Goal: Task Accomplishment & Management: Manage account settings

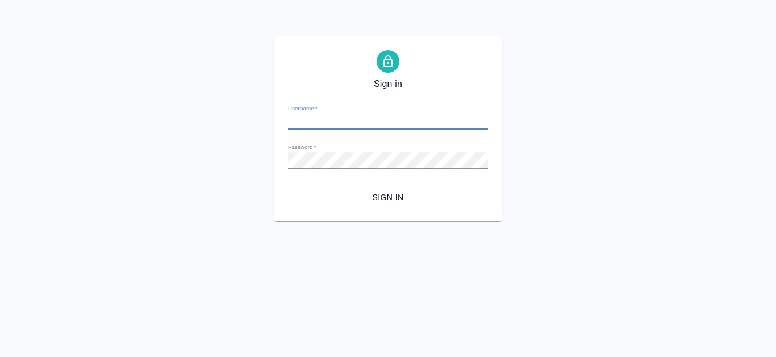
type input "[EMAIL_ADDRESS][DOMAIN_NAME]"
click at [396, 200] on span "Sign in" at bounding box center [388, 197] width 182 height 14
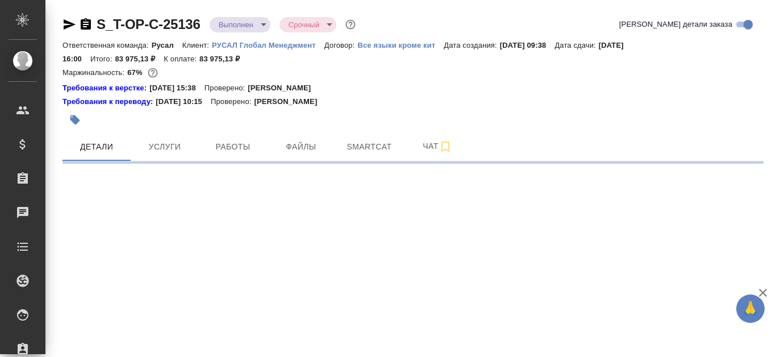
select select "RU"
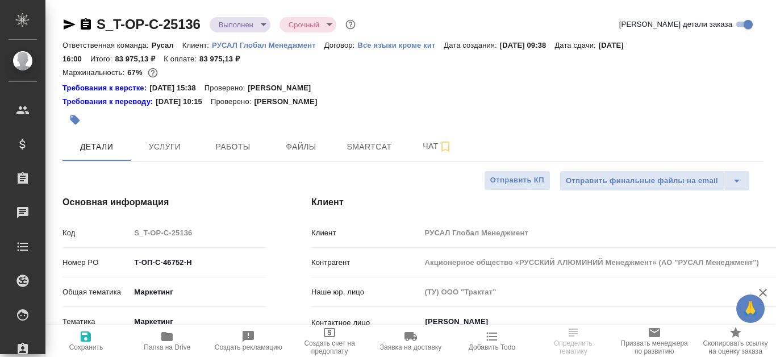
type textarea "x"
type input "Журавлева Александра"
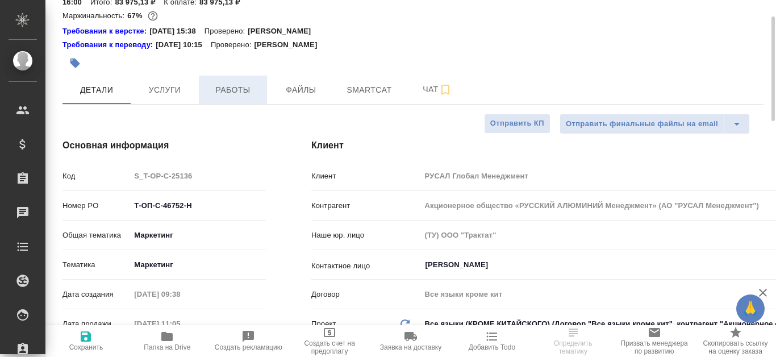
click at [224, 92] on span "Работы" at bounding box center [233, 90] width 55 height 14
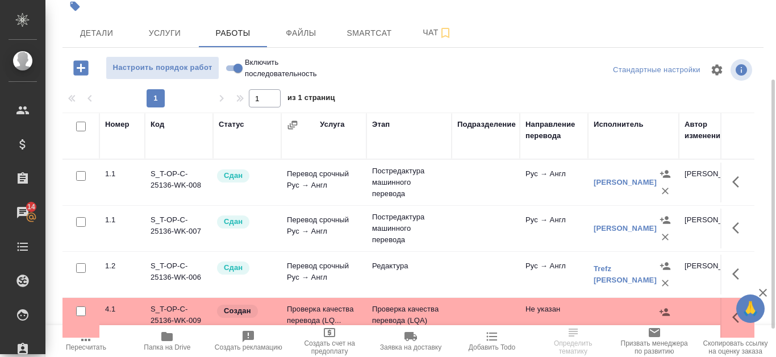
scroll to position [154, 0]
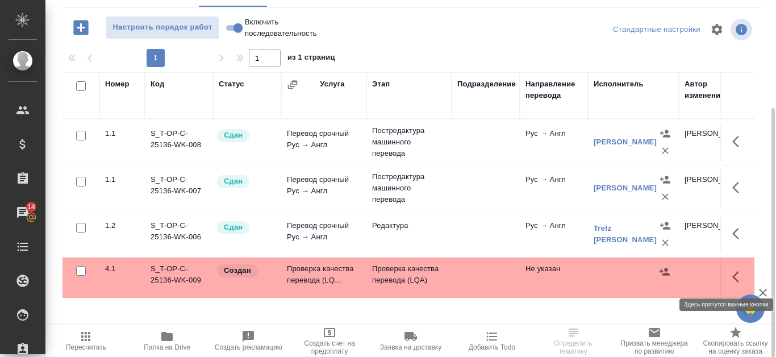
click at [737, 271] on icon "button" at bounding box center [739, 277] width 14 height 14
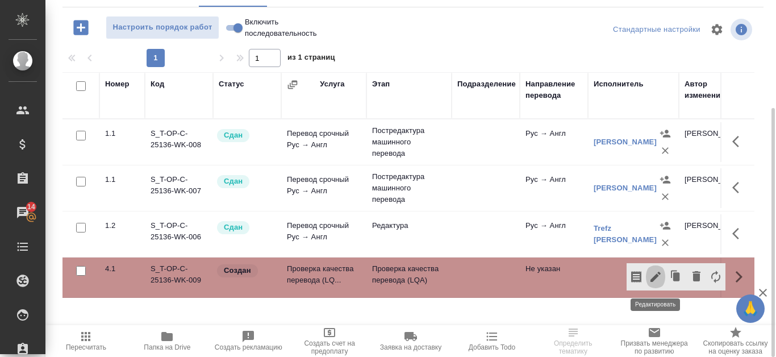
click at [654, 279] on icon "button" at bounding box center [655, 276] width 10 height 10
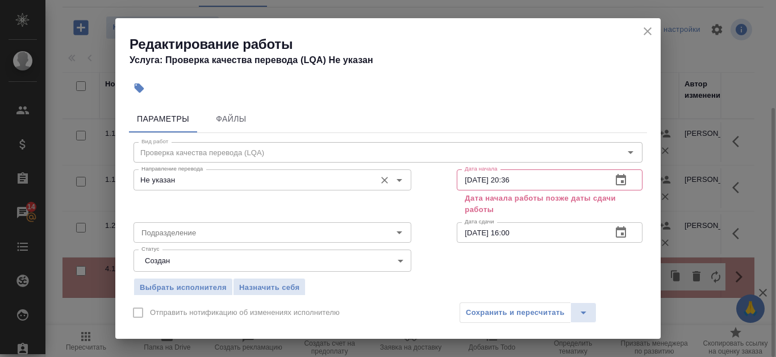
click at [286, 187] on div "Не указан Направление перевода" at bounding box center [272, 179] width 278 height 20
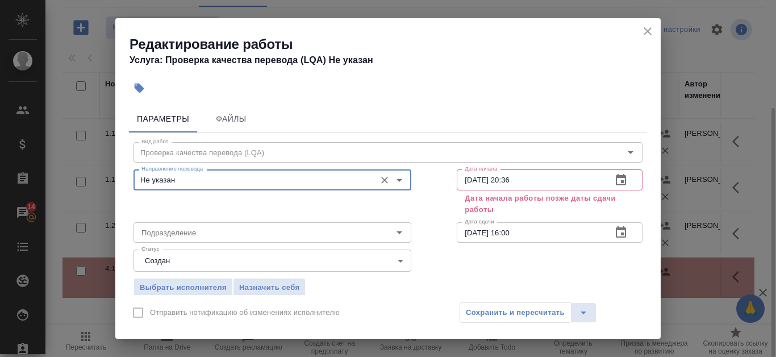
click at [653, 33] on icon "close" at bounding box center [648, 31] width 14 height 14
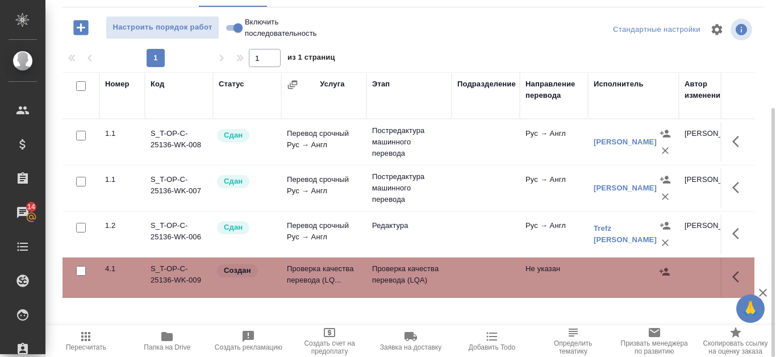
click at [187, 279] on td "S_T-OP-C-25136-WK-009" at bounding box center [179, 277] width 68 height 40
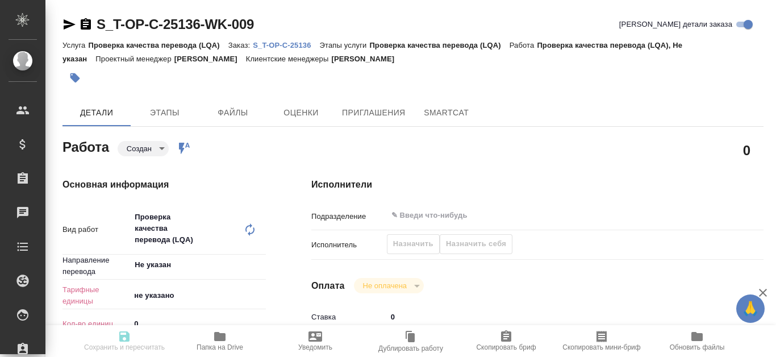
type textarea "x"
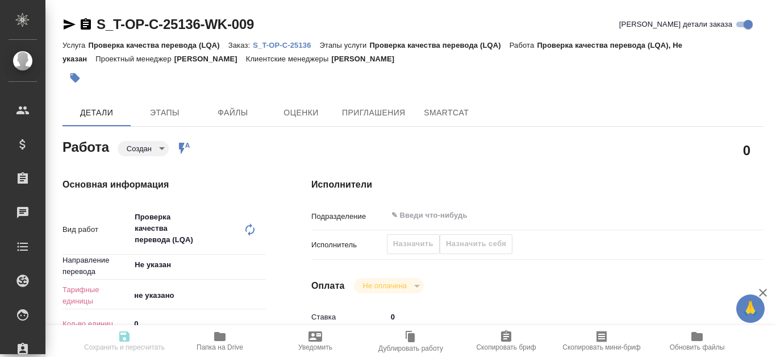
type textarea "x"
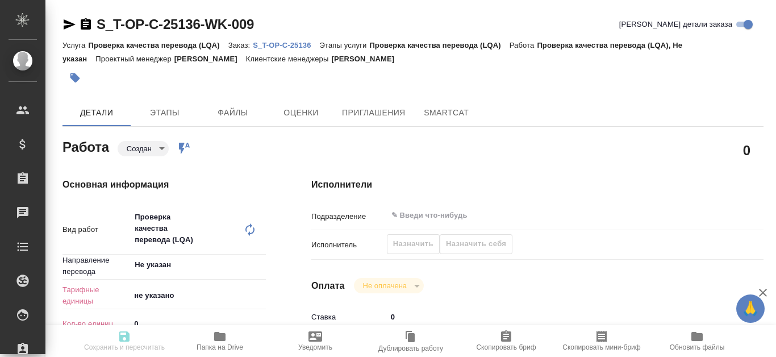
type textarea "x"
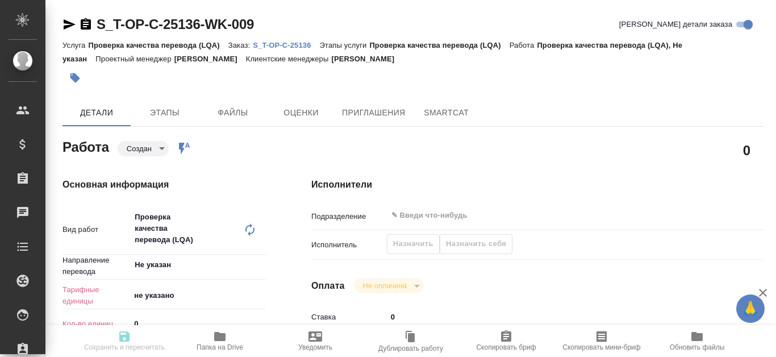
scroll to position [57, 0]
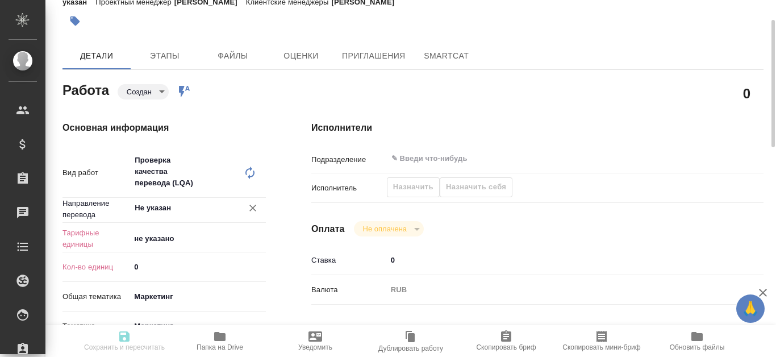
type textarea "x"
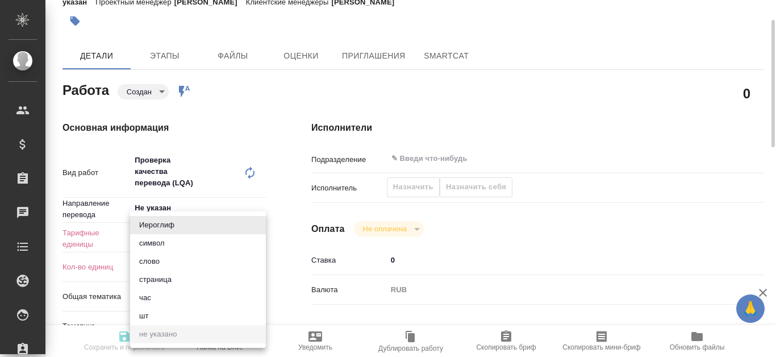
click at [214, 241] on body "🙏 .cls-1 fill:#fff; AWATERA Kanataeva Ekaterina Клиенты Спецификации Заказы Чат…" at bounding box center [388, 178] width 776 height 357
type textarea "x"
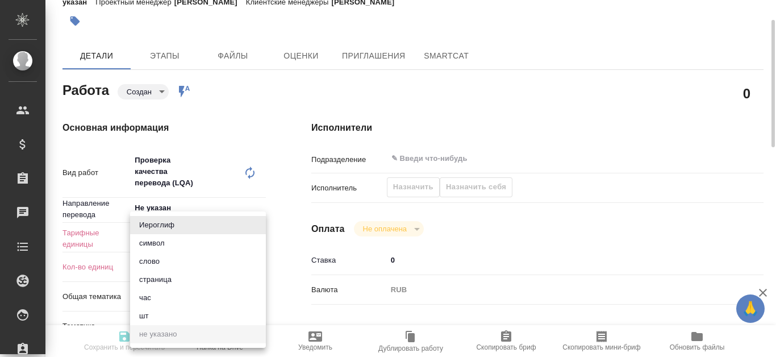
type textarea "x"
click at [175, 294] on li "час" at bounding box center [198, 298] width 136 height 18
type textarea "x"
type input "5a8b1489cc6b4906c91bfd93"
type textarea "x"
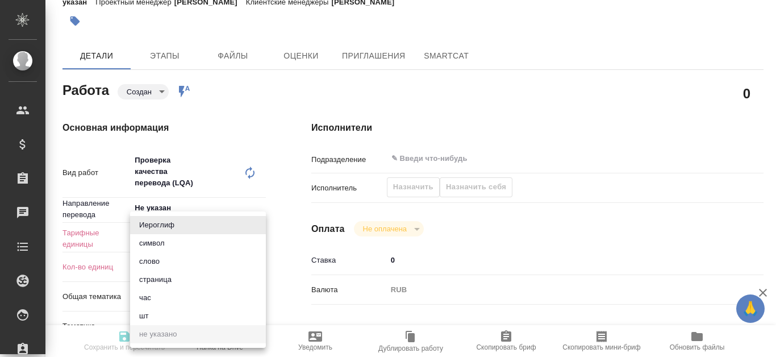
type textarea "x"
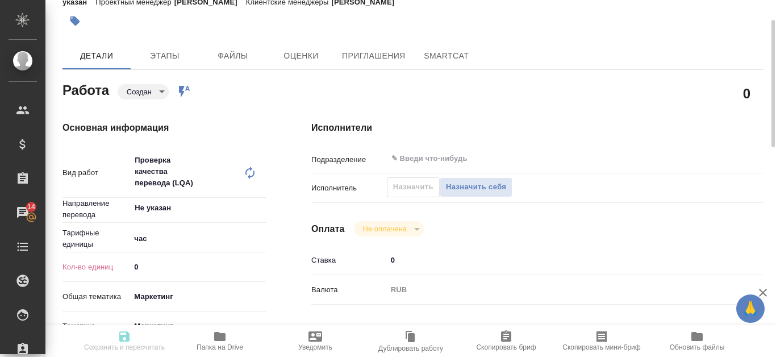
click at [173, 270] on input "0" at bounding box center [198, 266] width 136 height 16
type textarea "x"
type input "1"
type textarea "x"
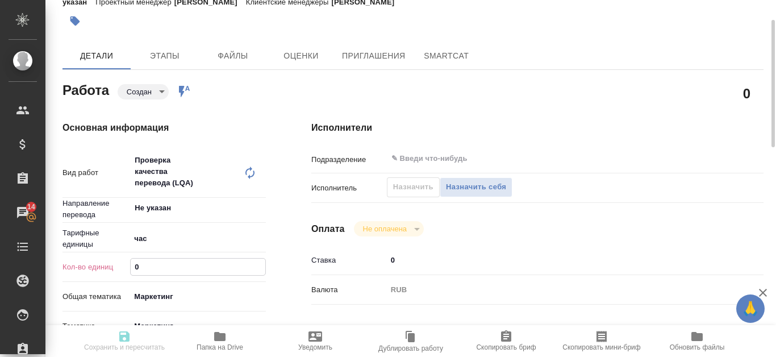
type textarea "x"
type input "1"
click at [260, 261] on input "1" at bounding box center [198, 266] width 135 height 16
click at [228, 299] on body "🙏 .cls-1 fill:#fff; AWATERA Kanataeva Ekaterina Клиенты Спецификации Заказы 14 …" at bounding box center [388, 178] width 776 height 357
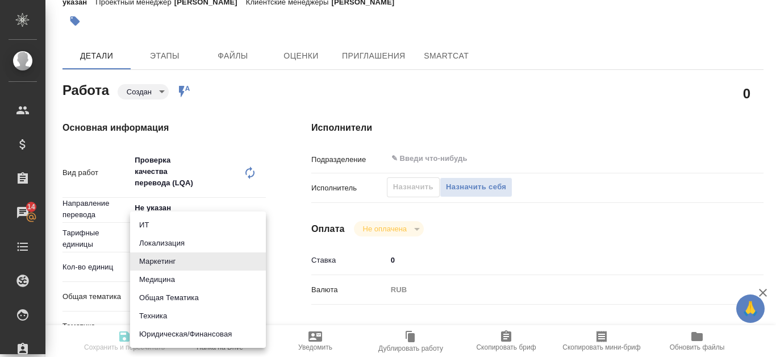
click at [252, 123] on div at bounding box center [388, 178] width 776 height 357
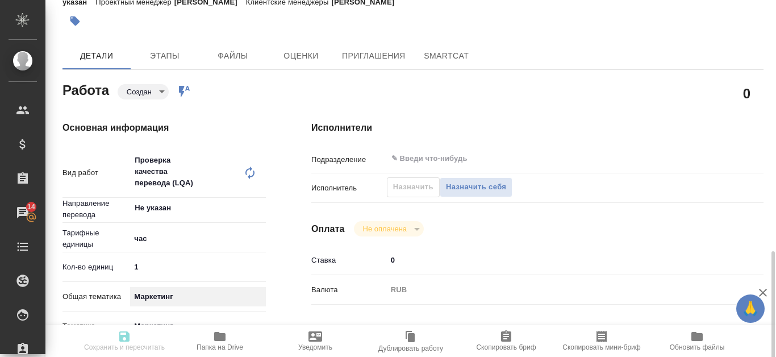
scroll to position [284, 0]
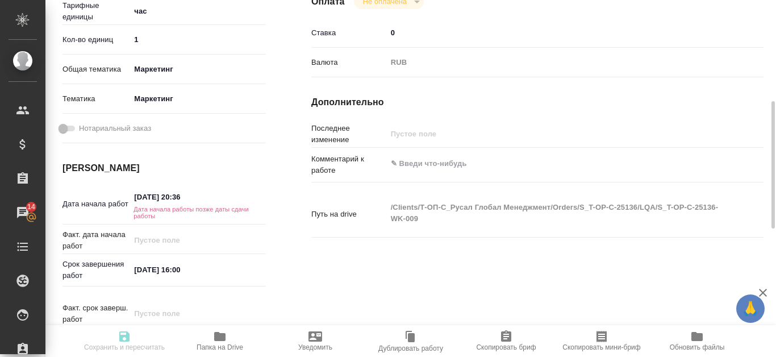
click at [147, 195] on input "24.09.2025 20:36" at bounding box center [179, 197] width 99 height 16
click at [236, 196] on icon "button" at bounding box center [233, 197] width 14 height 14
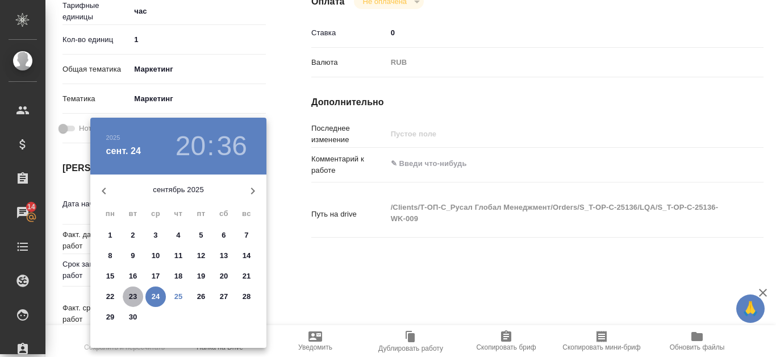
click at [133, 293] on p "23" at bounding box center [133, 296] width 9 height 11
type textarea "x"
type input "23.09.2025 20:36"
type textarea "x"
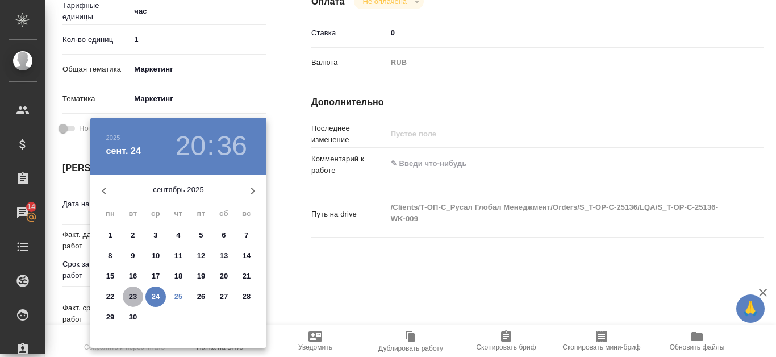
type textarea "x"
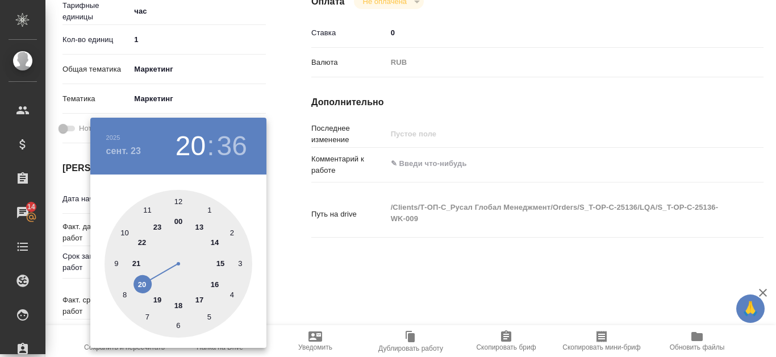
click at [358, 277] on div at bounding box center [388, 178] width 776 height 357
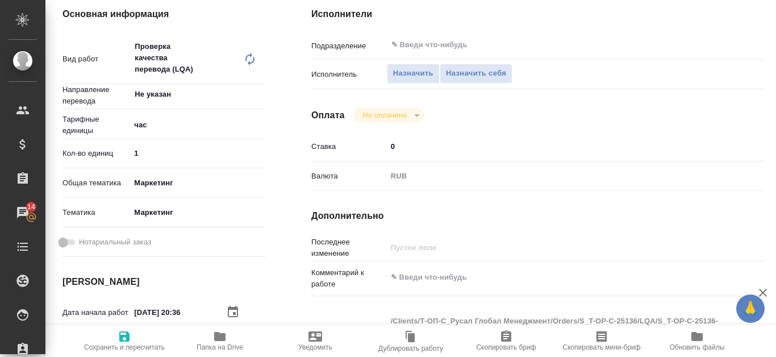
scroll to position [0, 0]
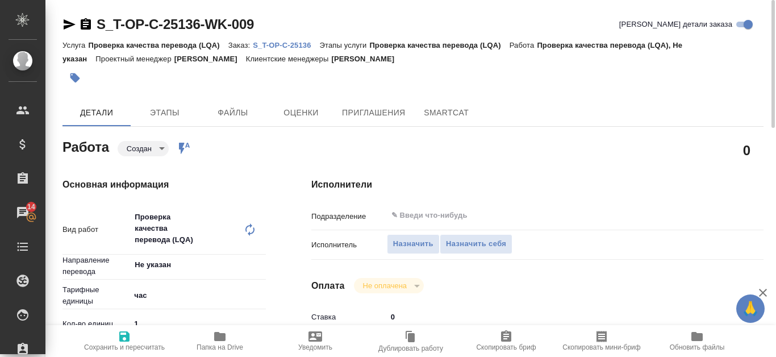
click at [123, 335] on icon "button" at bounding box center [125, 336] width 14 height 14
type textarea "x"
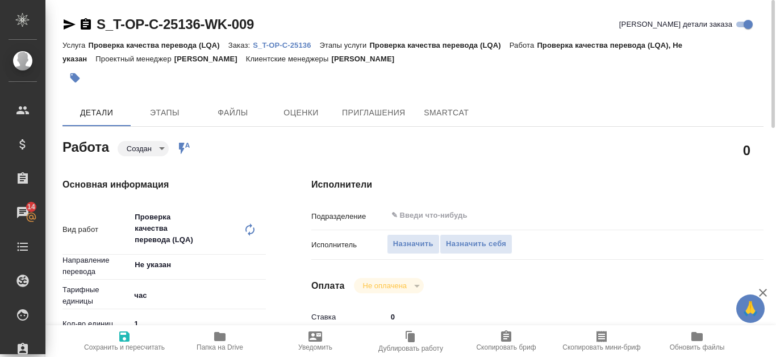
type textarea "x"
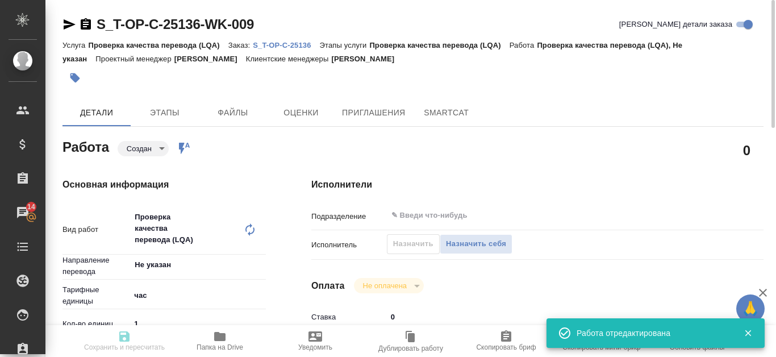
type textarea "x"
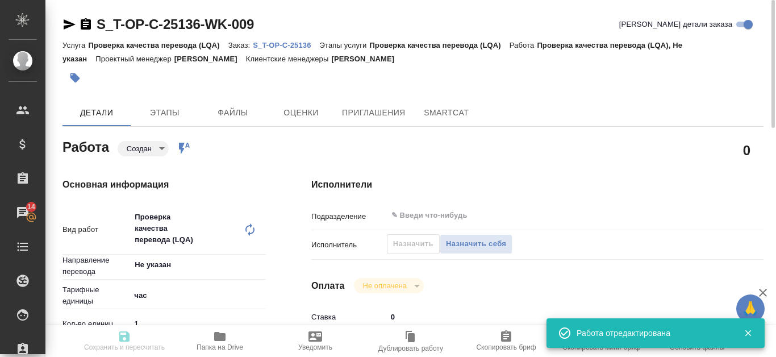
type input "created"
type textarea "Проверка качества перевода (LQA)"
type textarea "x"
type input "Не указан"
type input "5a8b1489cc6b4906c91bfd93"
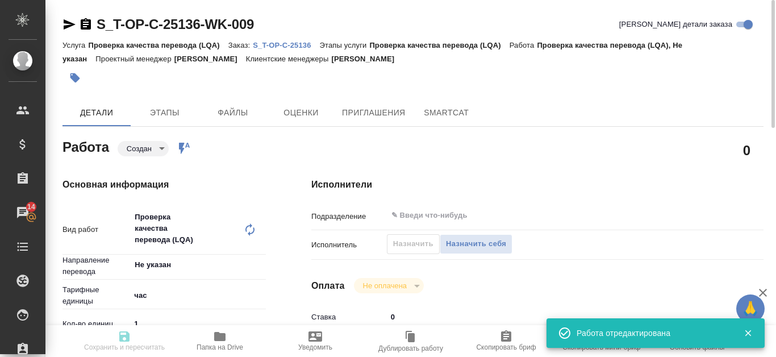
type input "1"
type input "marketing"
type input "5a8b8b956a9677013d343d63"
type input "23.09.2025 20:36"
type input "24.09.2025 16:00"
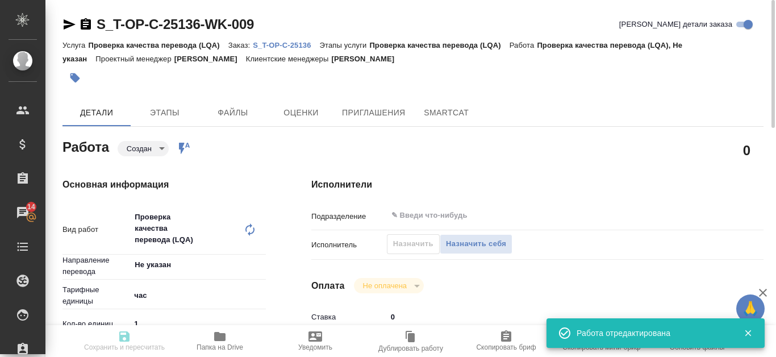
type input "24.09.2025 16:00"
type input "notPayed"
type input "0"
type input "RUB"
type input "[PERSON_NAME]"
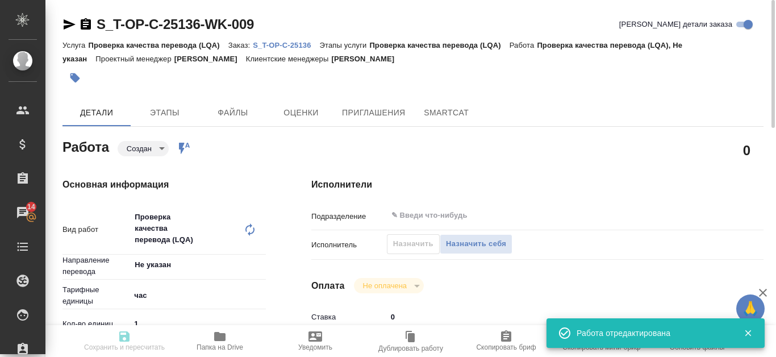
type textarea "x"
type textarea "/Clients/Т-ОП-С_Русал Глобал Менеджмент/Orders/S_T-OP-C-25136/LQA/S_T-OP-C-2513…"
type textarea "x"
type input "S_T-OP-C-25136"
type input "Т-ОП-С-46752-Н"
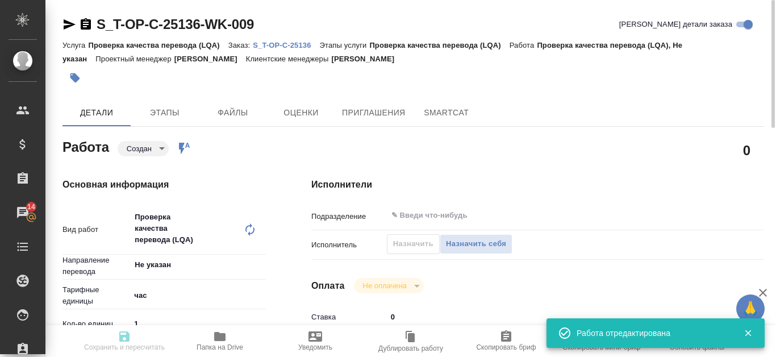
type input "Проверка качества перевода (LQA)"
type input "[PERSON_NAME]"
type input "/Clients/Т-ОП-С_Русал Глобал Менеджмент/Orders/S_T-OP-C-25136"
type textarea "x"
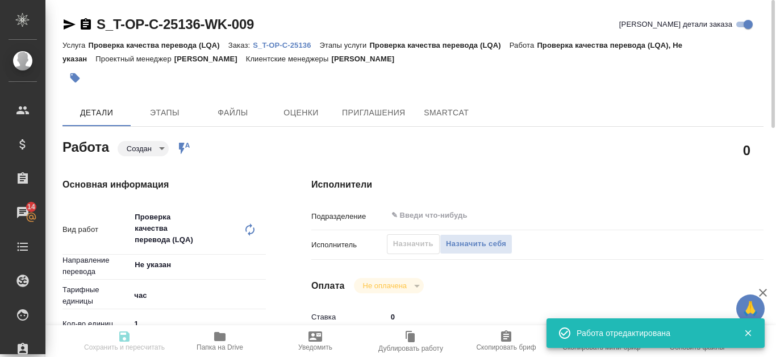
type textarea "Комментарий по переводу: Ключевое - красивый английский текст и тот-же смысл. Л…"
type textarea "x"
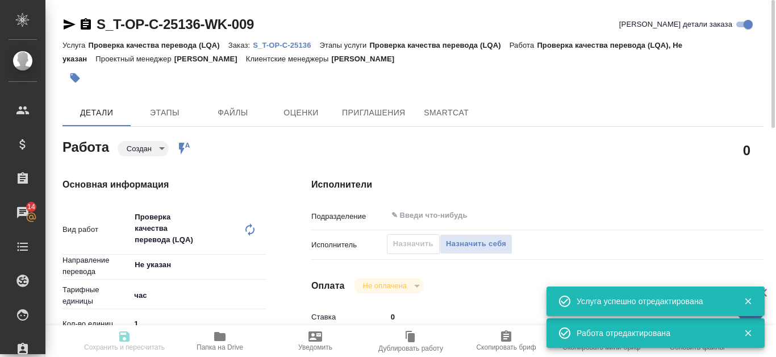
type textarea "x"
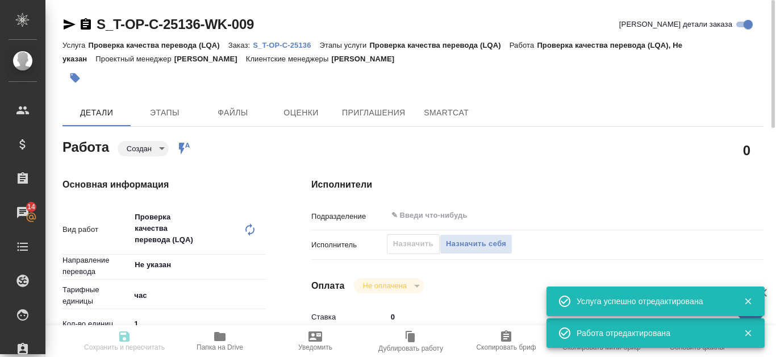
type textarea "x"
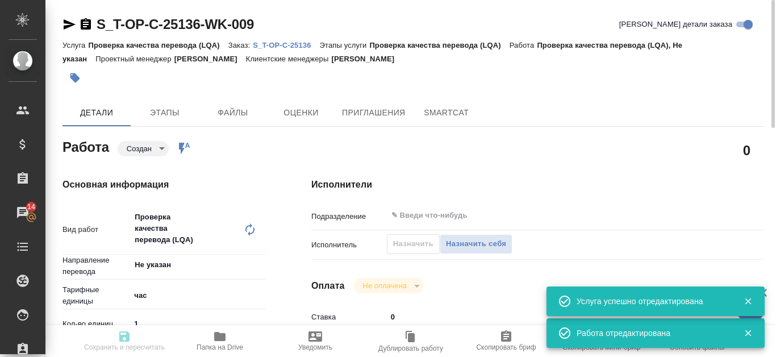
type textarea "x"
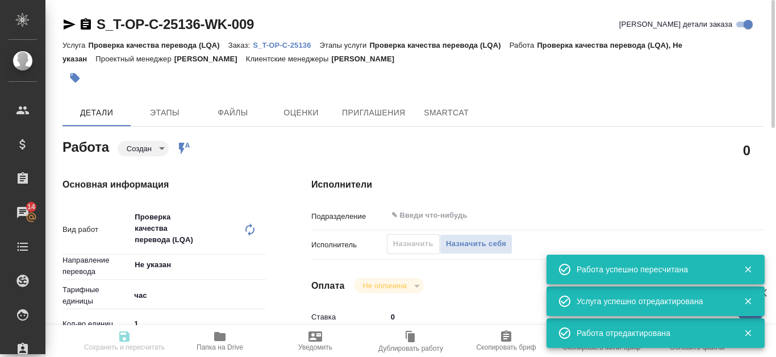
type input "created"
type textarea "Проверка качества перевода (LQA)"
type textarea "x"
type input "Не указан"
type input "5a8b1489cc6b4906c91bfd93"
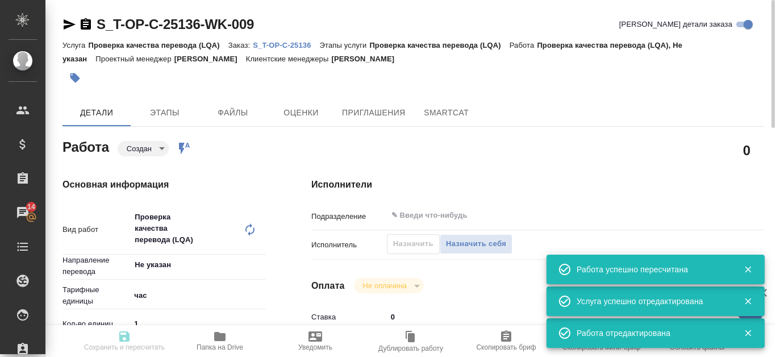
type input "1"
type input "marketing"
type input "5a8b8b956a9677013d343d63"
type input "23.09.2025 20:36"
type input "24.09.2025 16:00"
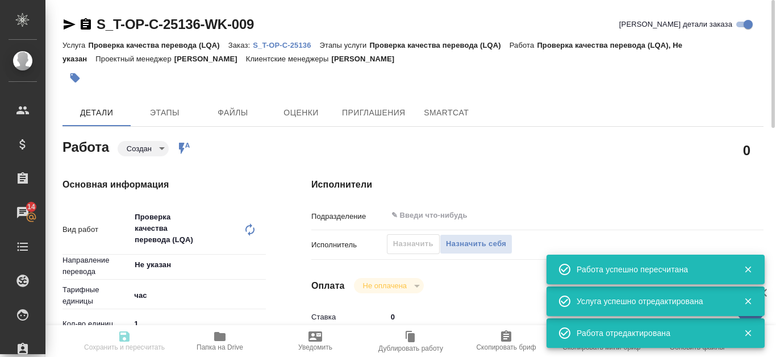
type input "24.09.2025 16:00"
type input "notPayed"
type input "0"
type input "RUB"
type input "[PERSON_NAME]"
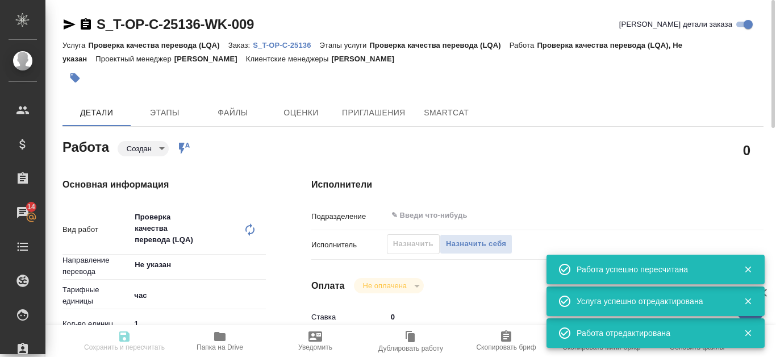
type textarea "x"
type textarea "/Clients/Т-ОП-С_Русал Глобал Менеджмент/Orders/S_T-OP-C-25136/LQA/S_T-OP-C-2513…"
type textarea "x"
type input "S_T-OP-C-25136"
type input "Т-ОП-С-46752-Н"
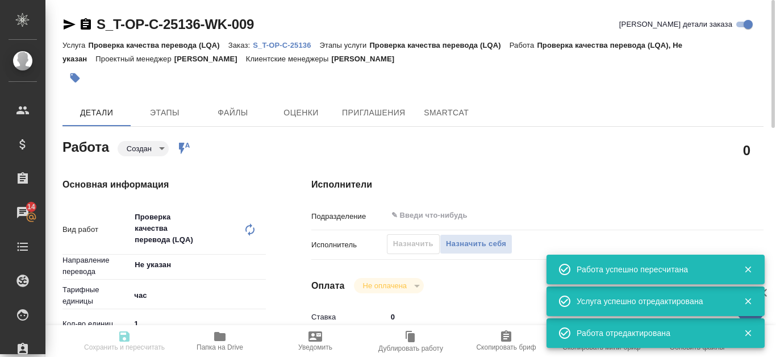
type input "Проверка качества перевода (LQA)"
type input "[PERSON_NAME]"
type input "/Clients/Т-ОП-С_Русал Глобал Менеджмент/Orders/S_T-OP-C-25136"
type textarea "x"
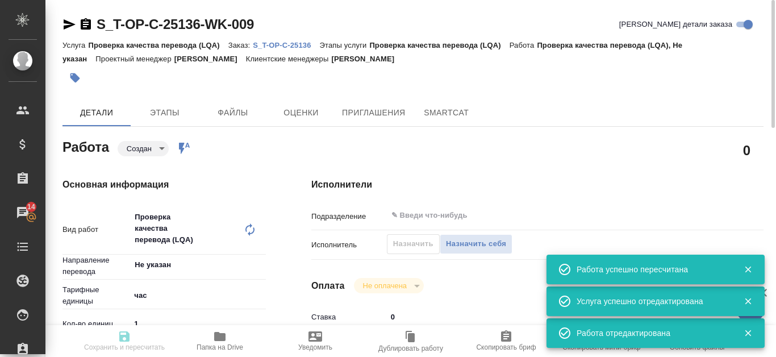
type textarea "Комментарий по переводу: Ключевое - красивый английский текст и тот-же смысл. Л…"
type textarea "x"
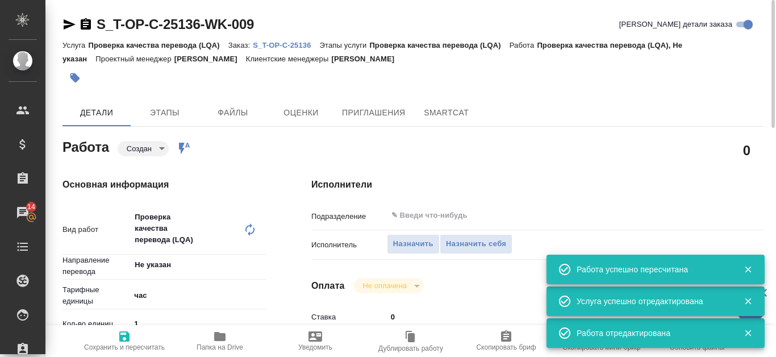
type textarea "x"
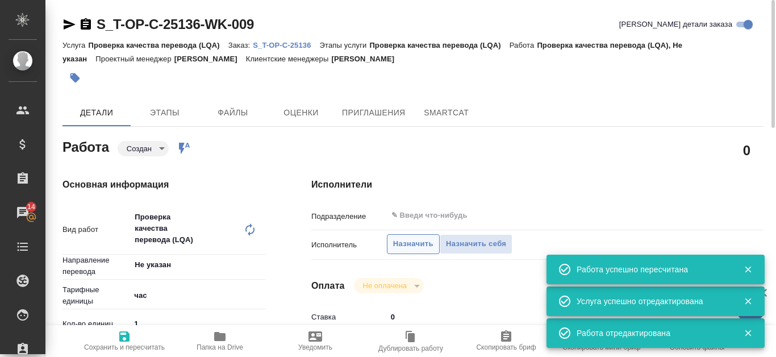
type textarea "x"
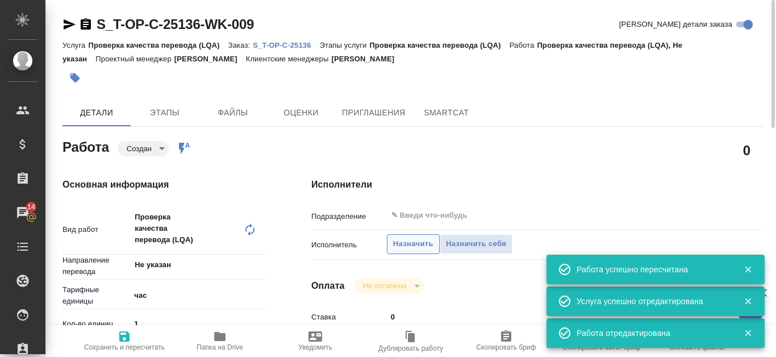
type textarea "x"
click at [413, 247] on span "Назначить" at bounding box center [413, 243] width 40 height 13
type textarea "x"
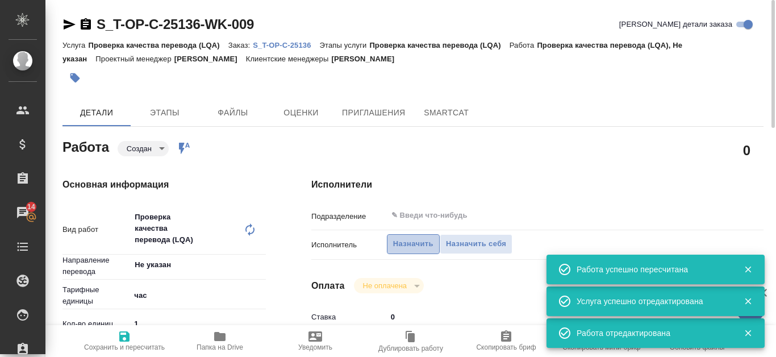
type textarea "x"
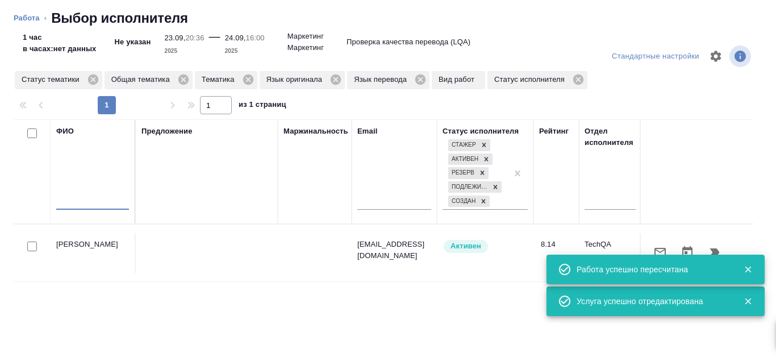
click at [91, 202] on input "text" at bounding box center [92, 202] width 73 height 14
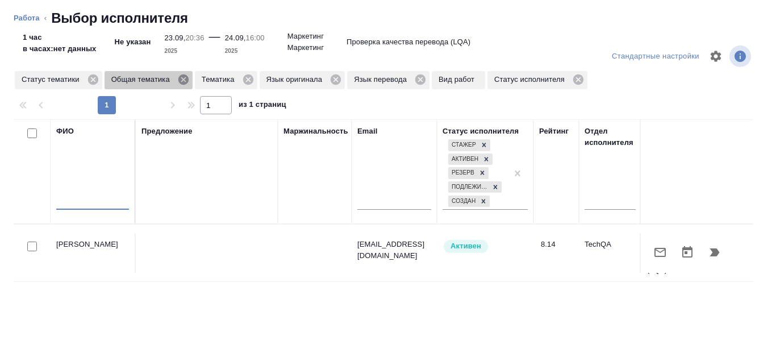
click at [183, 82] on icon at bounding box center [183, 79] width 10 height 10
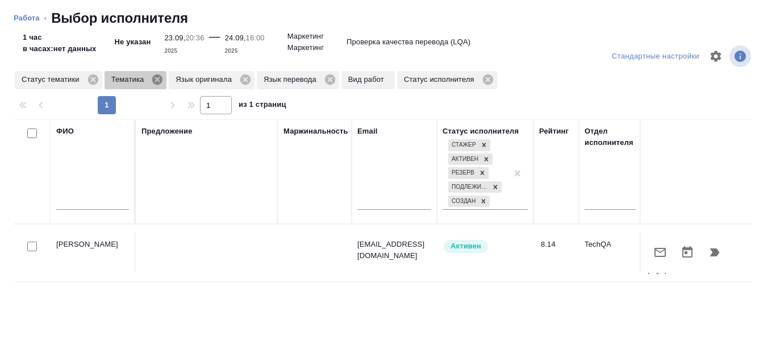
click at [159, 83] on icon at bounding box center [157, 79] width 10 height 10
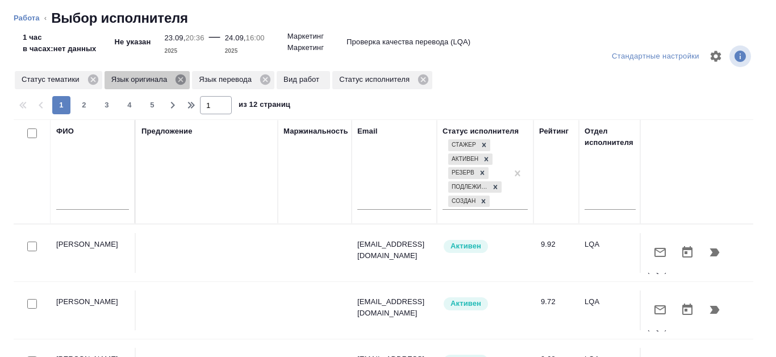
click at [181, 80] on icon at bounding box center [180, 79] width 12 height 12
click at [173, 77] on icon at bounding box center [177, 79] width 10 height 10
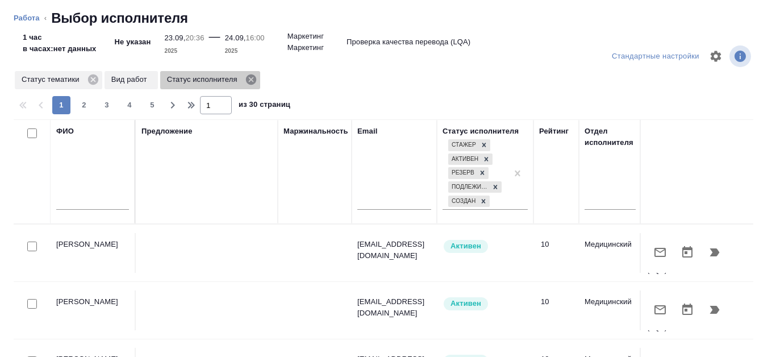
click at [247, 78] on icon at bounding box center [250, 79] width 10 height 10
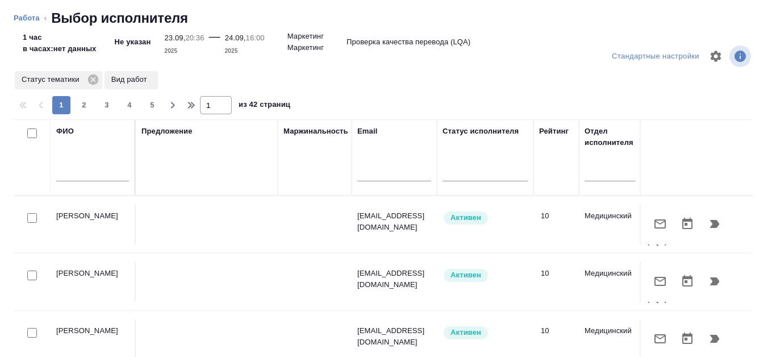
click at [58, 165] on div at bounding box center [92, 175] width 73 height 28
click at [62, 180] on input "text" at bounding box center [92, 174] width 73 height 14
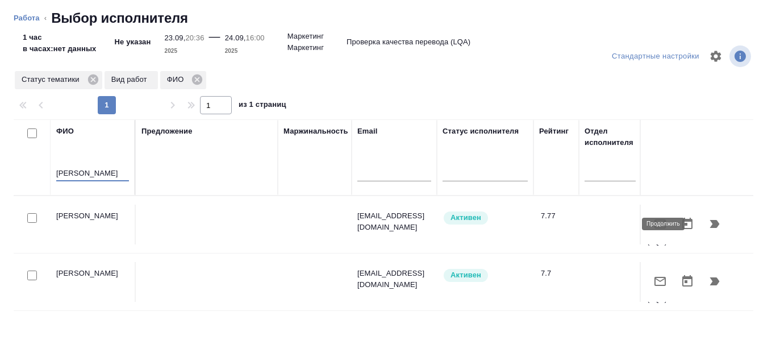
type input "Канатаева"
click at [708, 216] on button "button" at bounding box center [714, 223] width 27 height 27
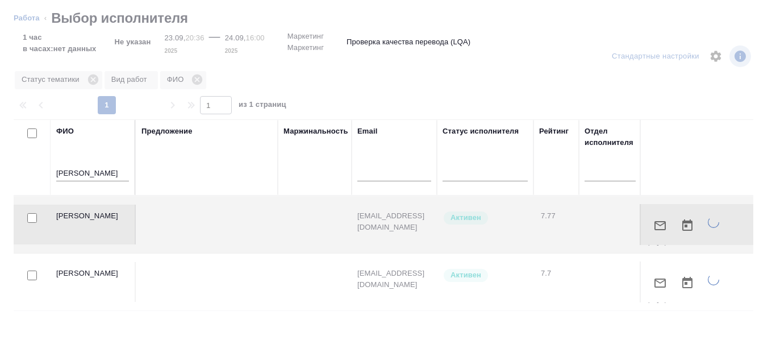
type textarea "x"
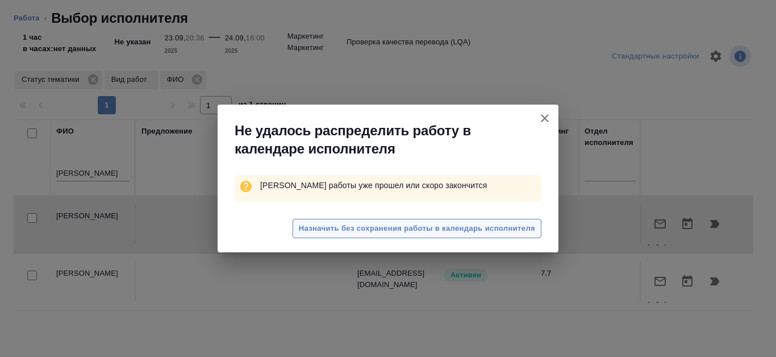
click at [423, 229] on span "Назначить без сохранения работы в календарь исполнителя" at bounding box center [417, 228] width 236 height 13
type textarea "x"
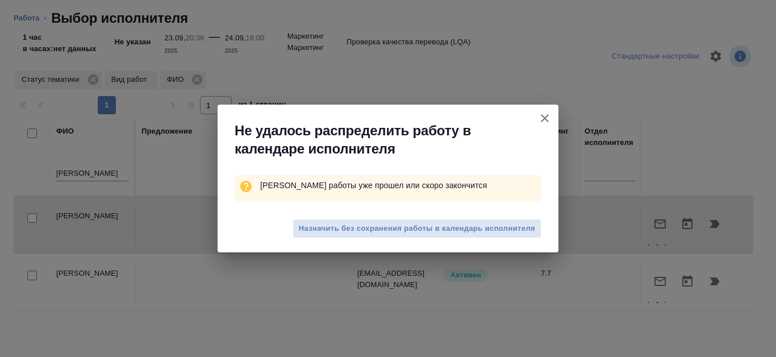
type textarea "x"
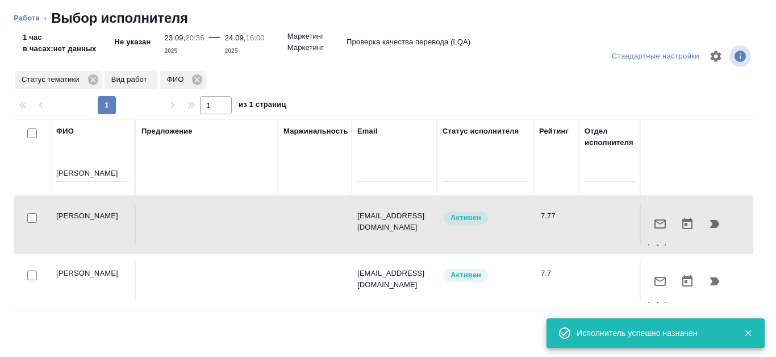
type textarea "x"
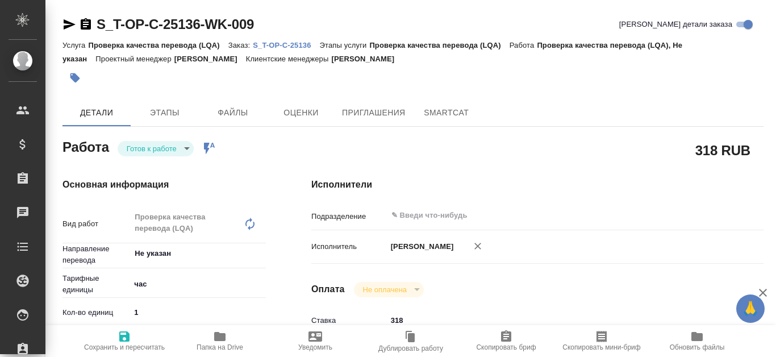
type textarea "x"
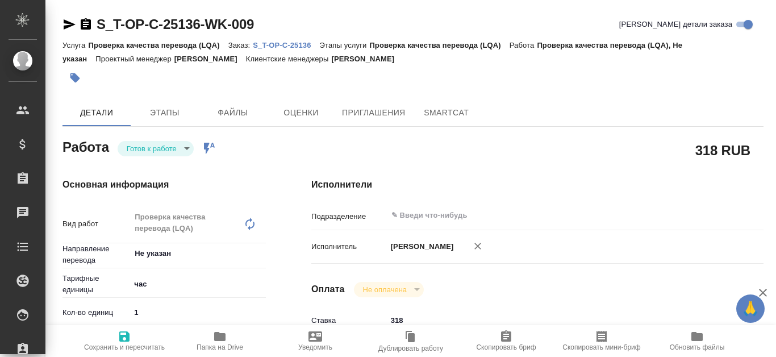
type textarea "x"
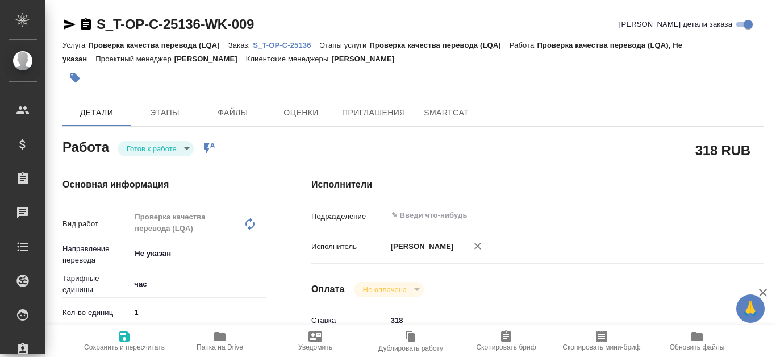
type textarea "x"
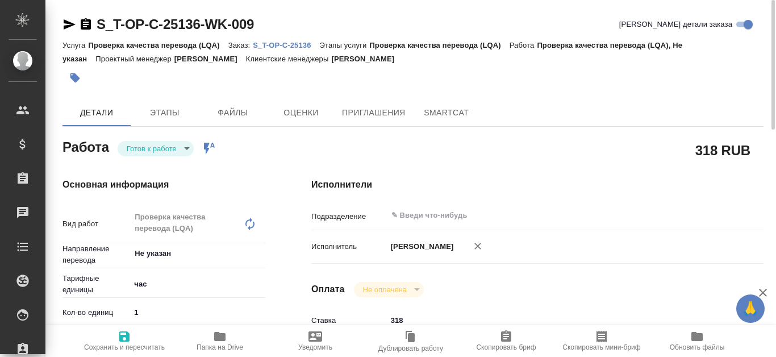
type textarea "x"
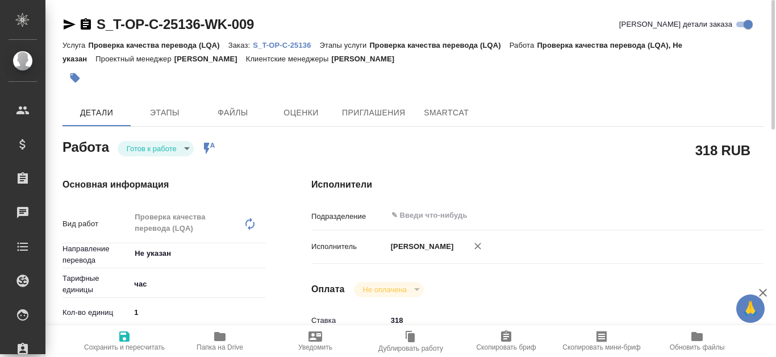
click at [304, 42] on p "S_T-OP-C-25136" at bounding box center [286, 45] width 66 height 9
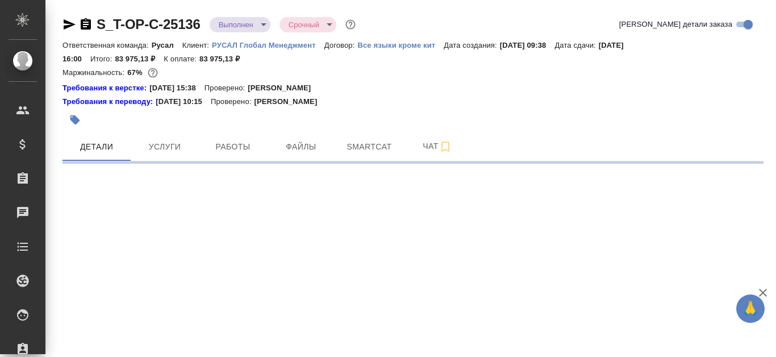
select select "RU"
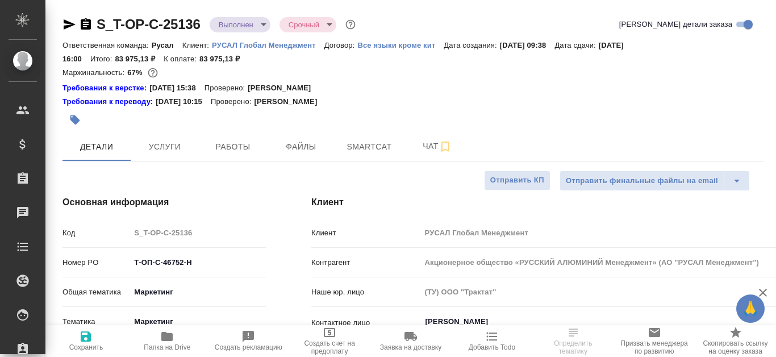
type textarea "x"
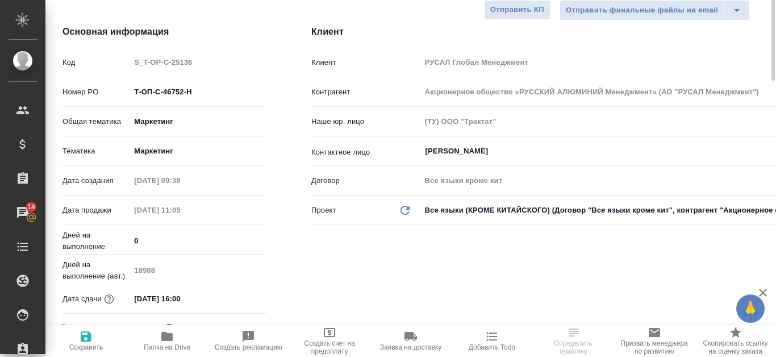
scroll to position [114, 0]
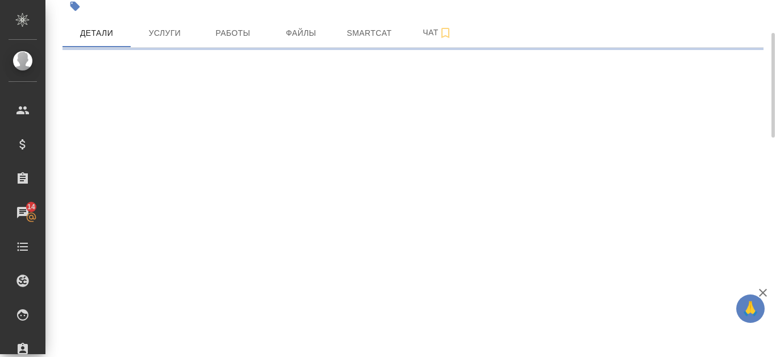
select select "RU"
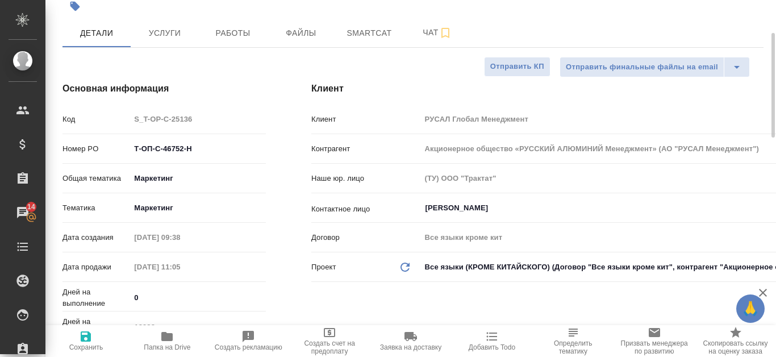
type textarea "x"
click at [219, 31] on span "Работы" at bounding box center [233, 33] width 55 height 14
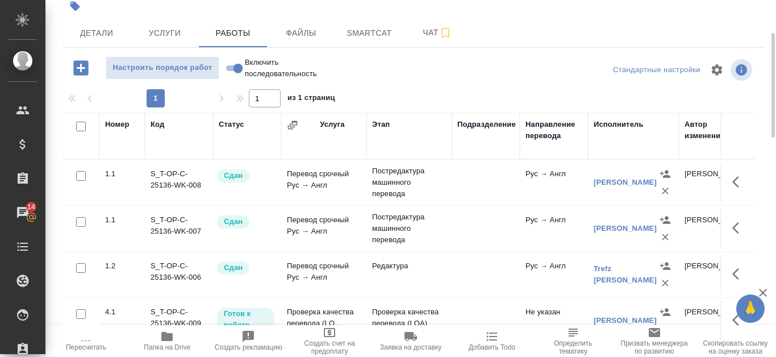
scroll to position [154, 0]
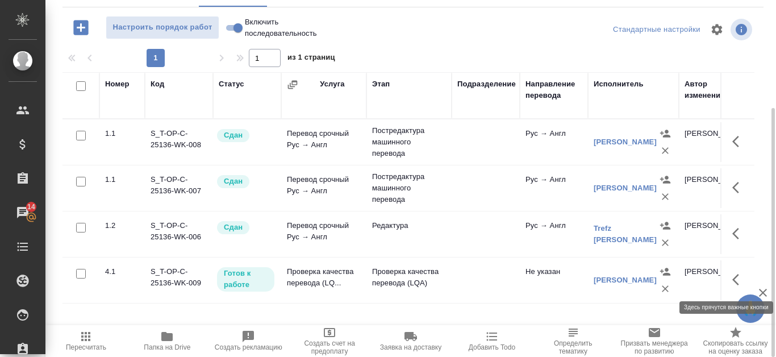
click at [738, 277] on icon "button" at bounding box center [739, 280] width 14 height 14
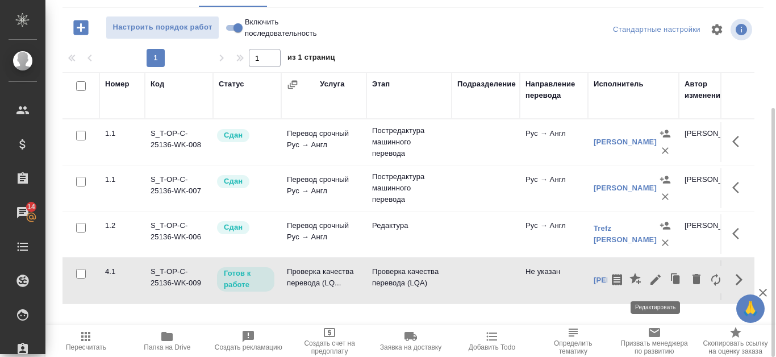
click at [659, 281] on icon "button" at bounding box center [656, 280] width 14 height 14
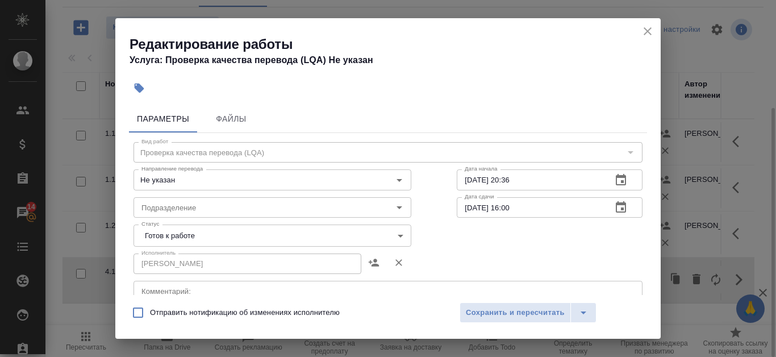
click at [384, 228] on body "🙏 .cls-1 fill:#fff; AWATERA Kanataeva [PERSON_NAME] Спецификации Заказы 14 Чаты…" at bounding box center [388, 178] width 776 height 357
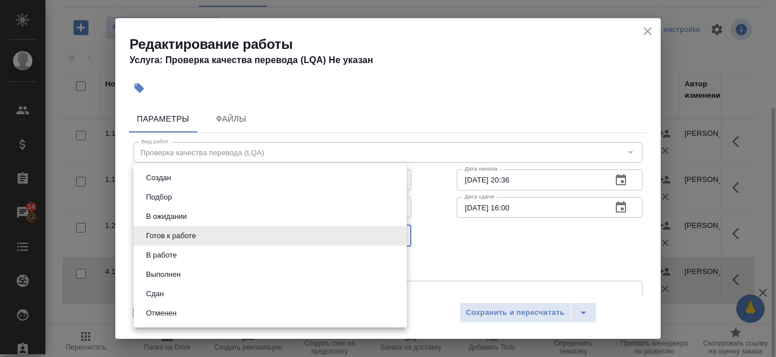
click at [244, 292] on li "Сдан" at bounding box center [269, 293] width 273 height 19
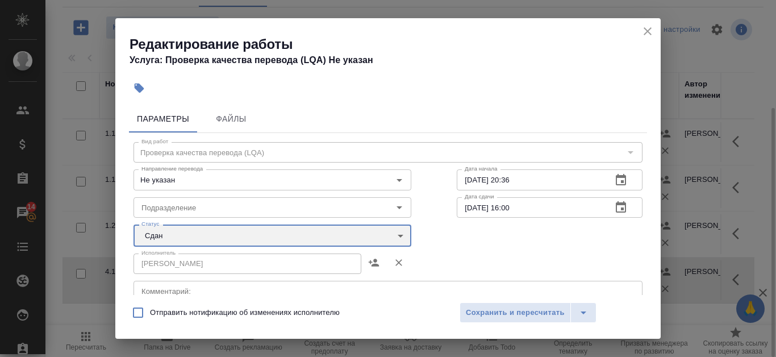
type input "closed"
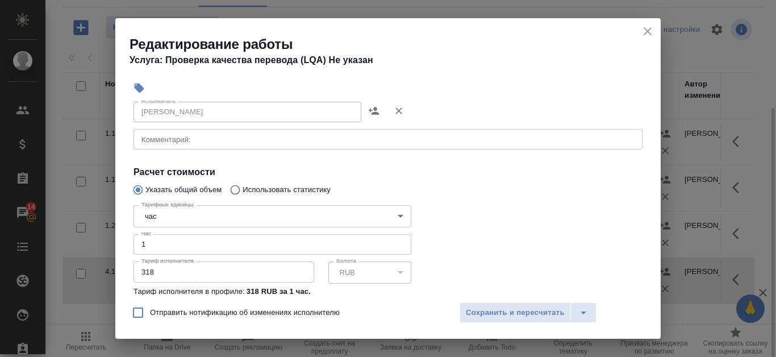
scroll to position [170, 0]
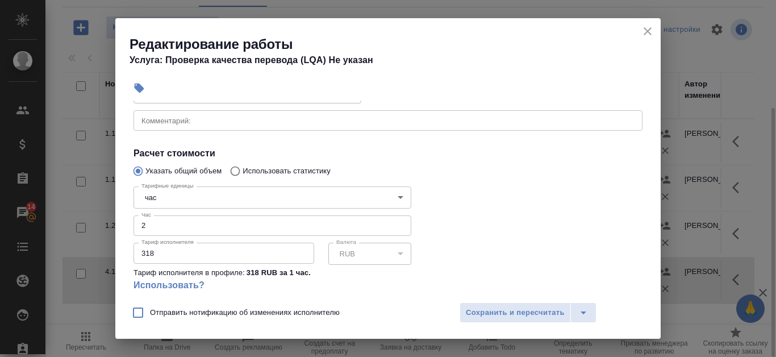
click at [396, 224] on input "2" at bounding box center [272, 225] width 278 height 20
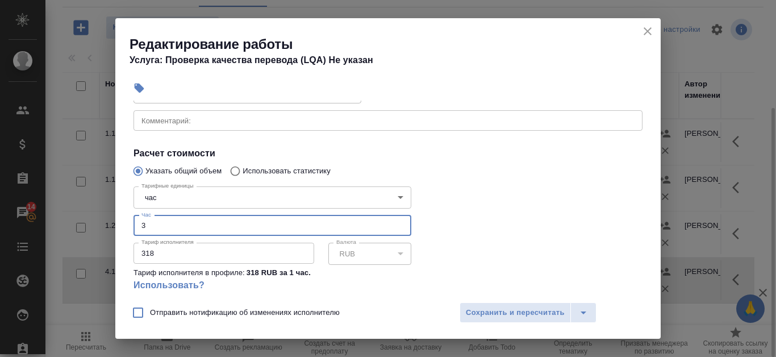
click at [396, 224] on input "3" at bounding box center [272, 225] width 278 height 20
click at [396, 224] on input "4" at bounding box center [272, 225] width 278 height 20
type input "5"
click at [396, 224] on input "5" at bounding box center [272, 225] width 278 height 20
click at [532, 312] on span "Сохранить и пересчитать" at bounding box center [515, 312] width 99 height 13
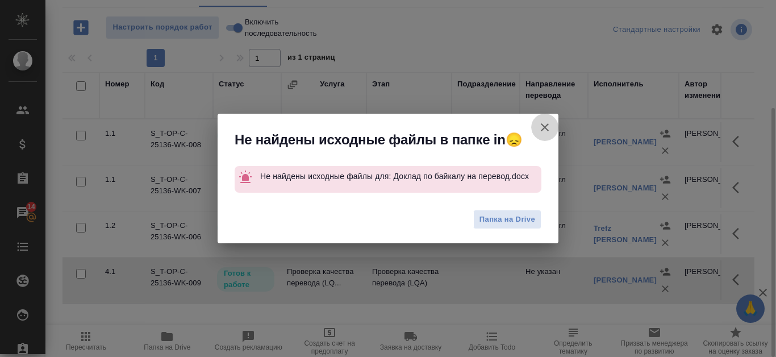
click at [546, 124] on icon "button" at bounding box center [545, 127] width 14 height 14
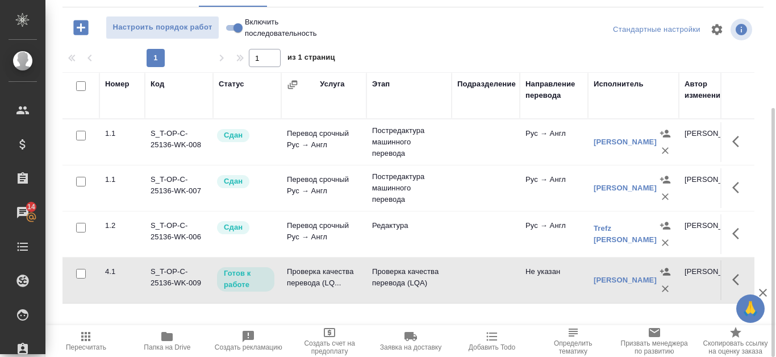
click at [229, 26] on input "Включить последовательность" at bounding box center [238, 28] width 41 height 14
checkbox input "true"
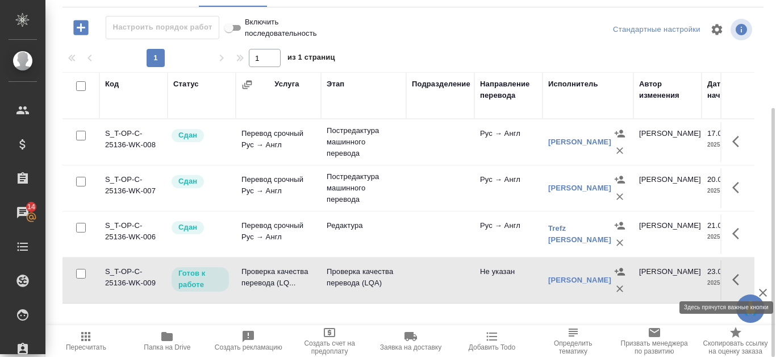
click at [739, 282] on icon "button" at bounding box center [739, 280] width 14 height 14
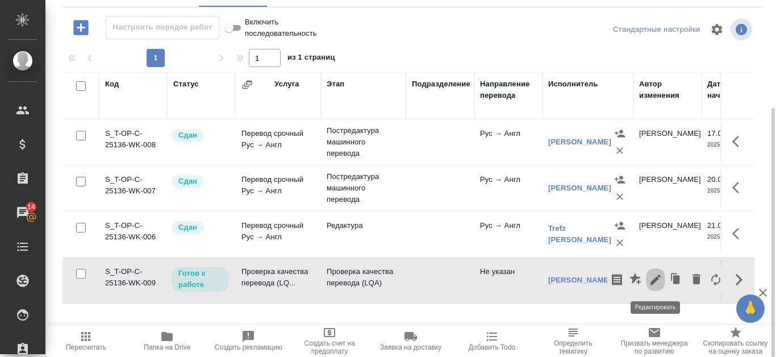
click at [658, 275] on icon "button" at bounding box center [655, 279] width 10 height 10
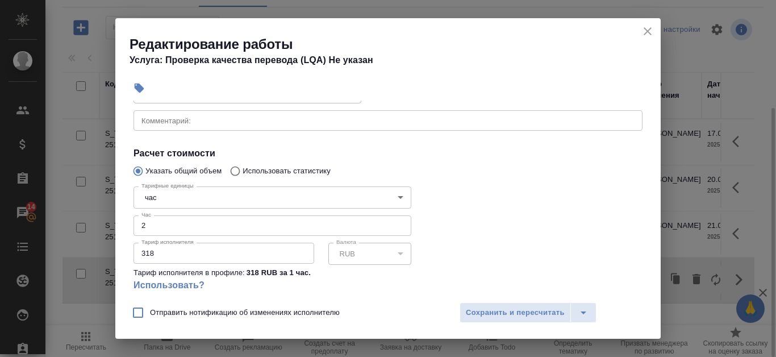
click at [395, 223] on input "2" at bounding box center [272, 225] width 278 height 20
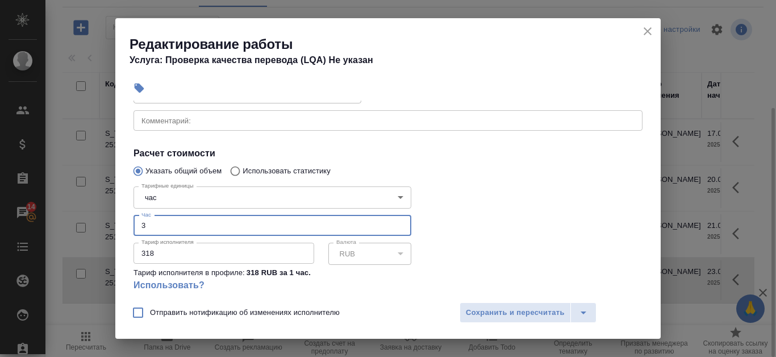
click at [395, 223] on input "3" at bounding box center [272, 225] width 278 height 20
click at [395, 223] on input "4" at bounding box center [272, 225] width 278 height 20
type input "5"
click at [395, 223] on input "5" at bounding box center [272, 225] width 278 height 20
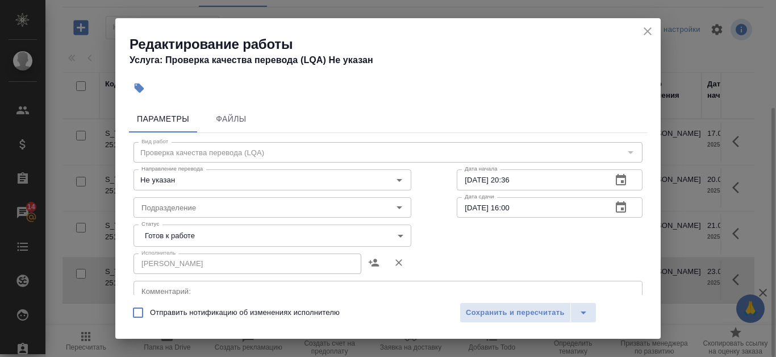
click at [395, 234] on body "🙏 .cls-1 fill:#fff; AWATERA Kanataeva Ekaterina Клиенты Спецификации Заказы 14 …" at bounding box center [388, 178] width 776 height 357
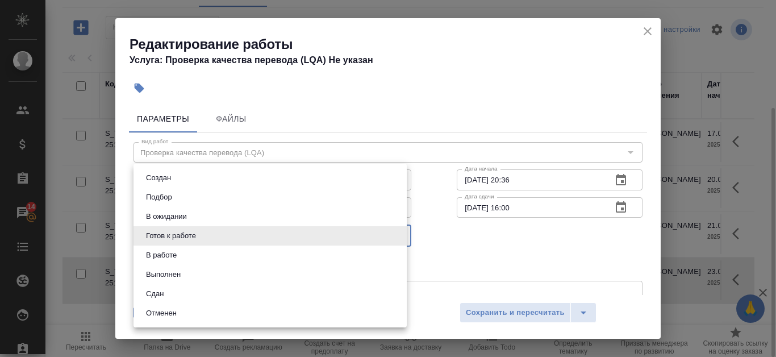
click at [290, 288] on li "Сдан" at bounding box center [269, 293] width 273 height 19
type input "closed"
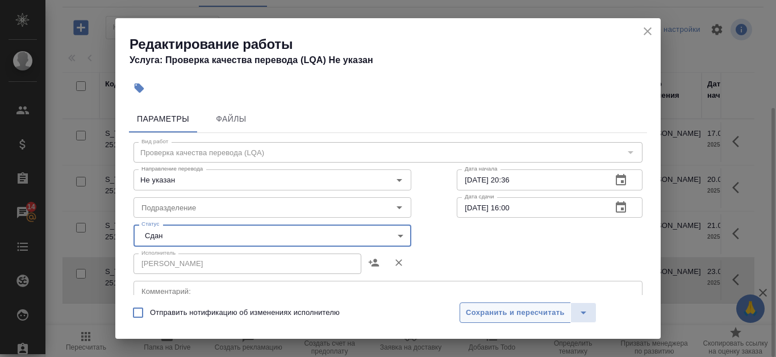
click at [501, 313] on span "Сохранить и пересчитать" at bounding box center [515, 312] width 99 height 13
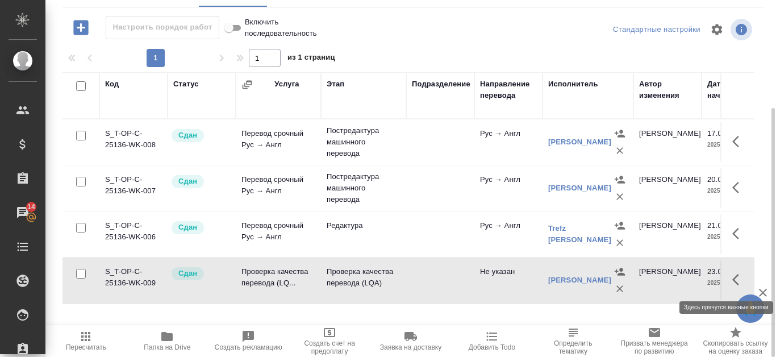
click at [737, 280] on icon "button" at bounding box center [739, 280] width 14 height 14
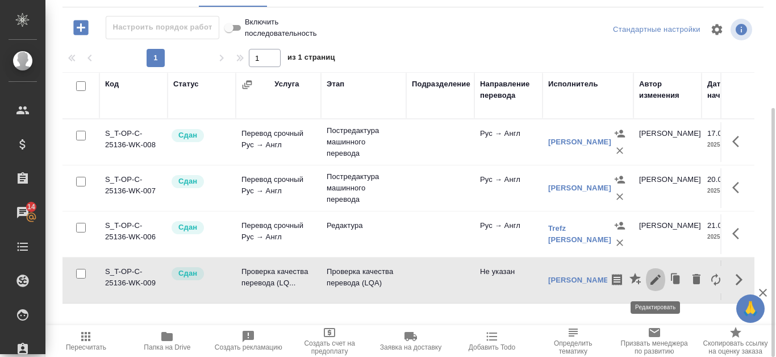
click at [650, 275] on icon "button" at bounding box center [656, 280] width 14 height 14
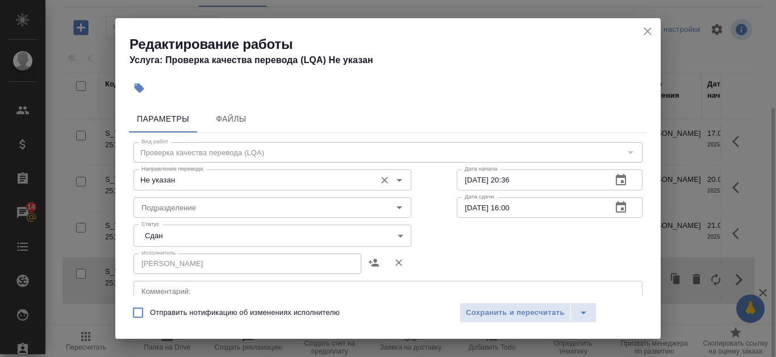
click at [328, 178] on input "Не указан" at bounding box center [253, 180] width 233 height 14
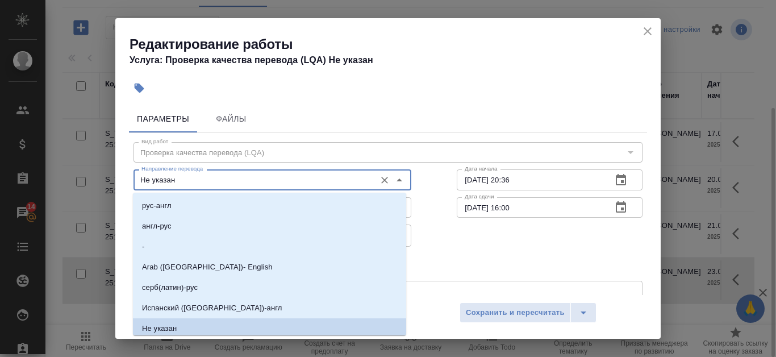
scroll to position [3, 0]
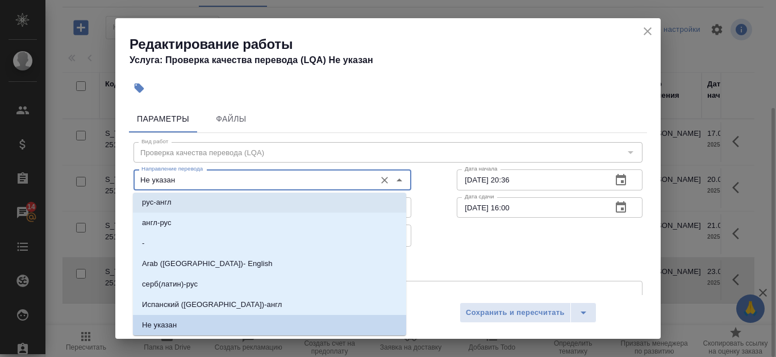
click at [231, 208] on li "рус-англ" at bounding box center [269, 202] width 273 height 20
type input "рус-англ"
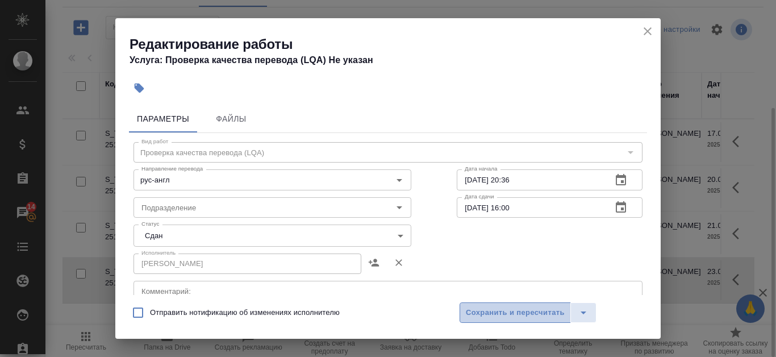
click at [534, 316] on span "Сохранить и пересчитать" at bounding box center [515, 312] width 99 height 13
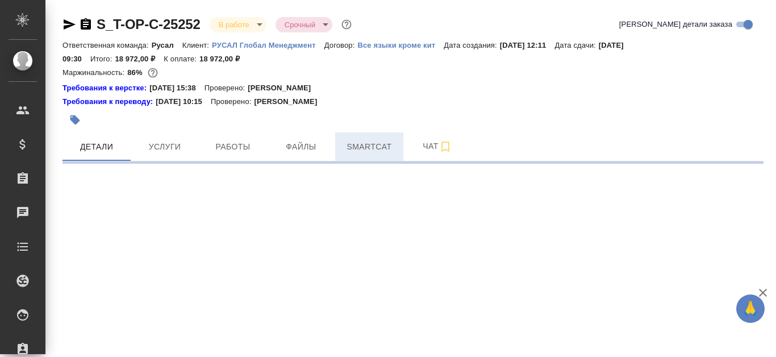
select select "RU"
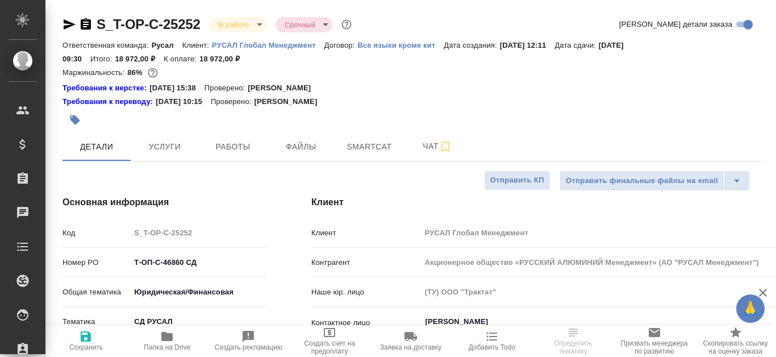
type textarea "x"
click at [250, 148] on span "Работы" at bounding box center [233, 147] width 55 height 14
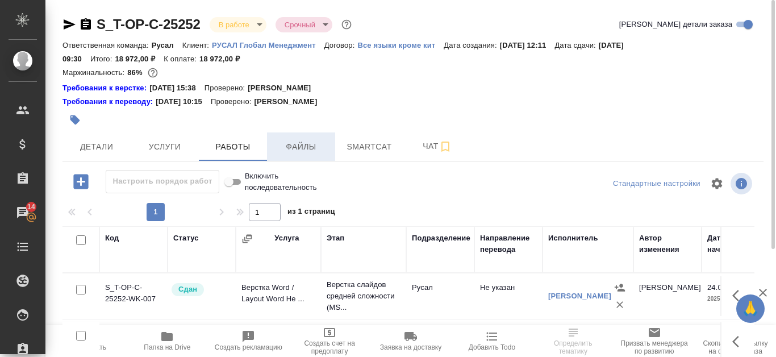
click at [321, 148] on span "Файлы" at bounding box center [301, 147] width 55 height 14
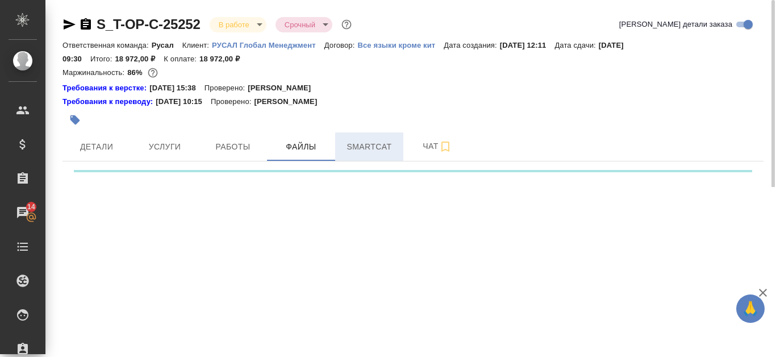
click at [381, 150] on span "Smartcat" at bounding box center [369, 147] width 55 height 14
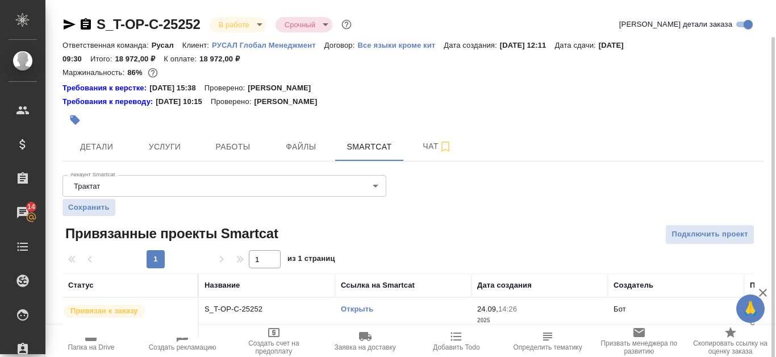
scroll to position [19, 0]
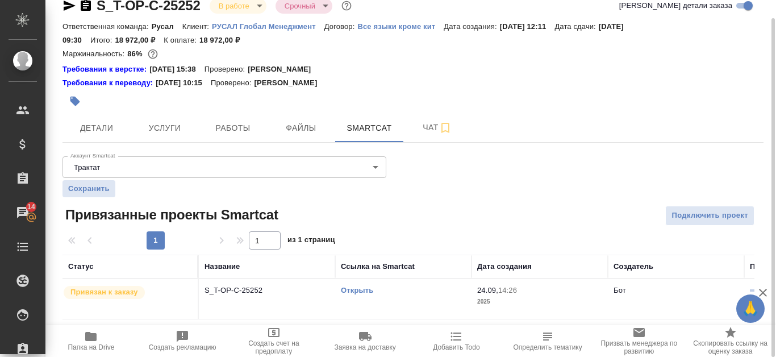
click at [362, 295] on div "Открыть" at bounding box center [403, 290] width 125 height 11
click at [358, 286] on link "Открыть" at bounding box center [357, 290] width 32 height 9
click at [218, 133] on span "Работы" at bounding box center [233, 128] width 55 height 14
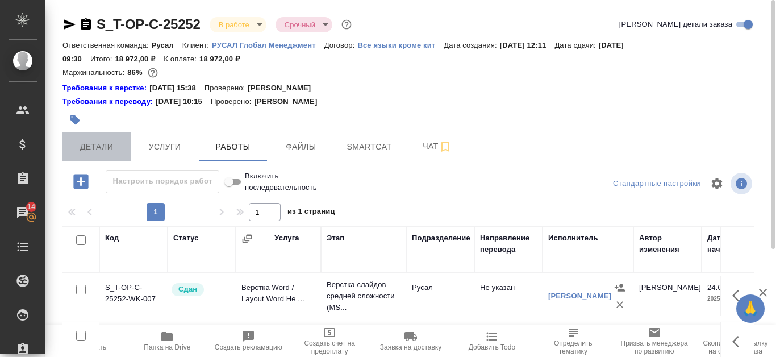
click at [106, 147] on span "Детали" at bounding box center [96, 147] width 55 height 14
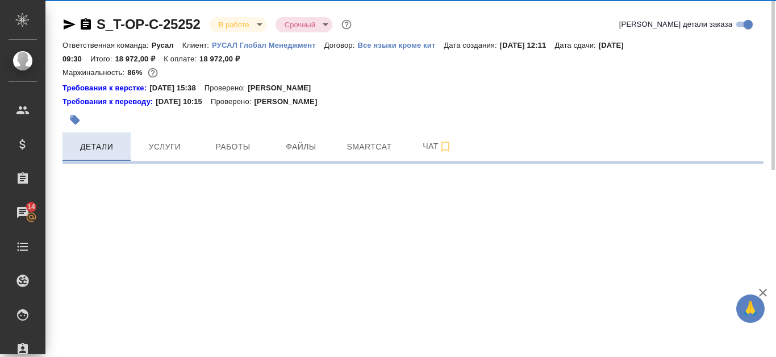
select select "RU"
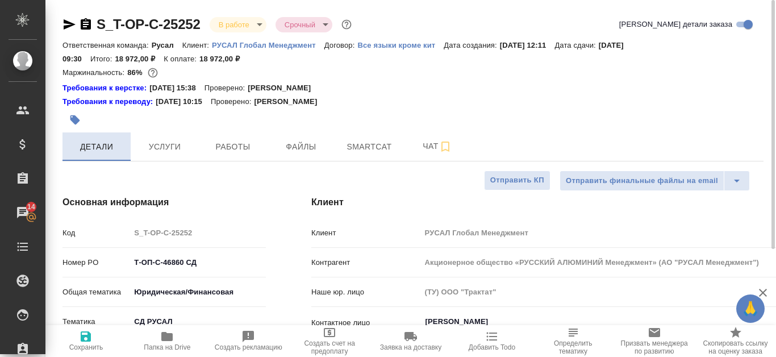
type textarea "x"
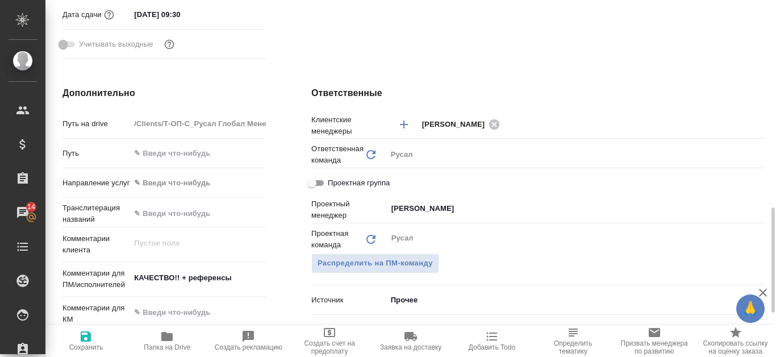
scroll to position [568, 0]
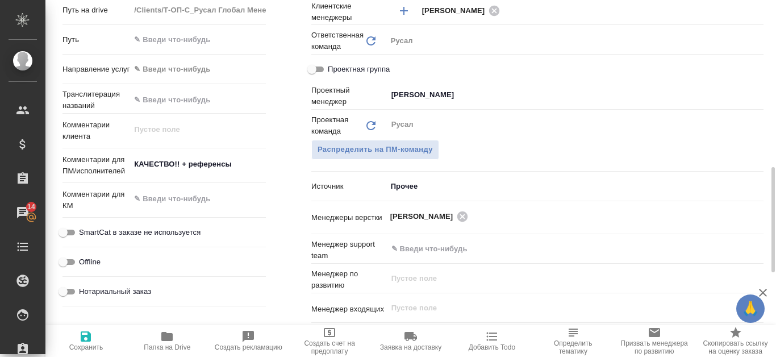
type textarea "x"
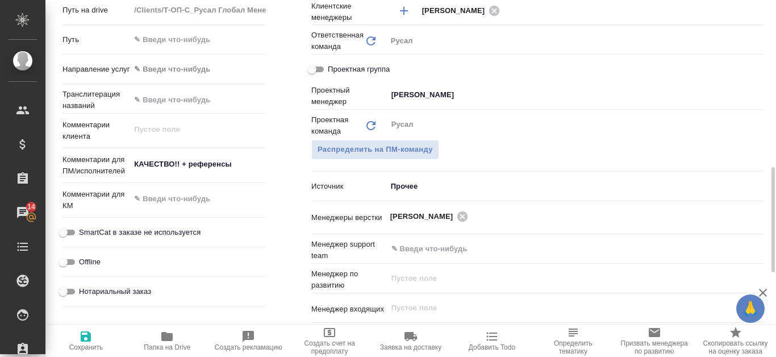
type textarea "x"
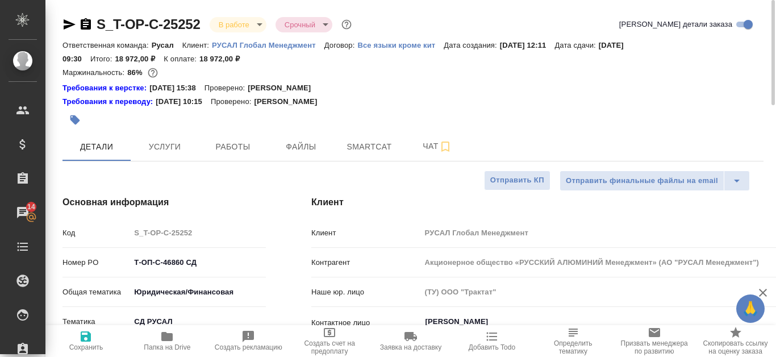
type textarea "x"
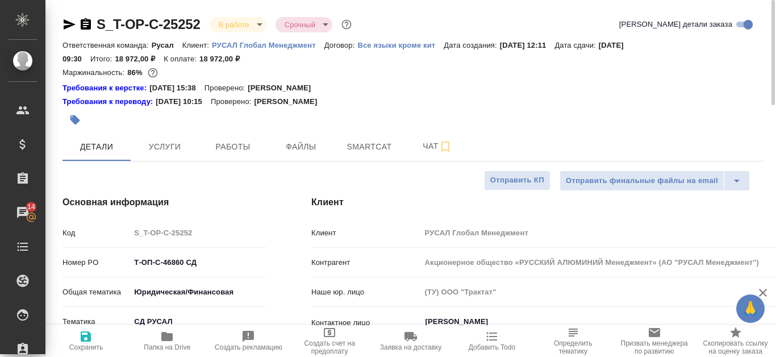
type textarea "x"
click at [243, 157] on button "Работы" at bounding box center [233, 146] width 68 height 28
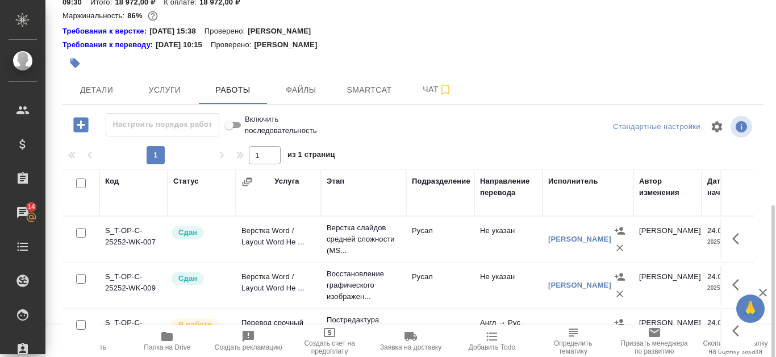
scroll to position [154, 0]
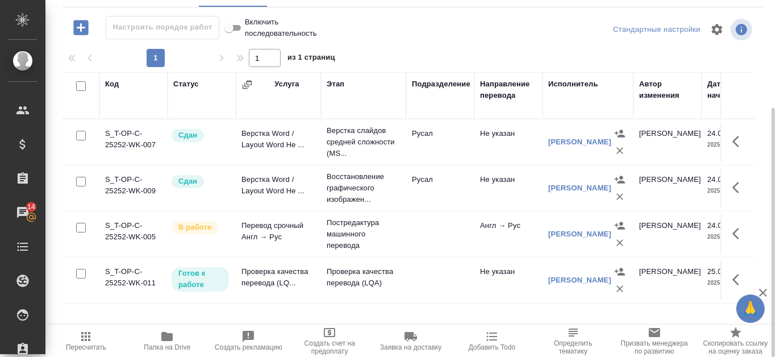
click at [111, 269] on td "S_T-OP-C-25252-WK-011" at bounding box center [133, 280] width 68 height 40
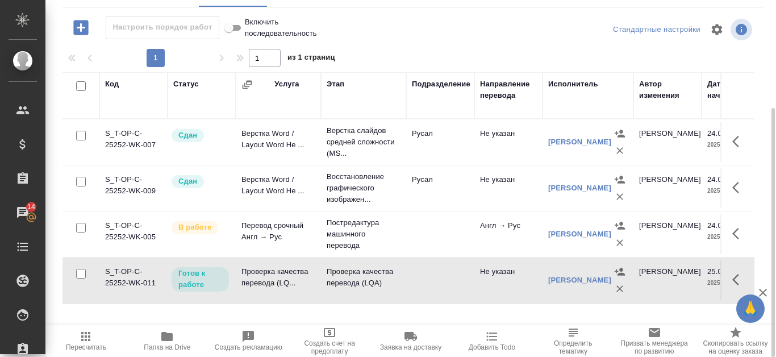
click at [111, 269] on td "S_T-OP-C-25252-WK-011" at bounding box center [133, 280] width 68 height 40
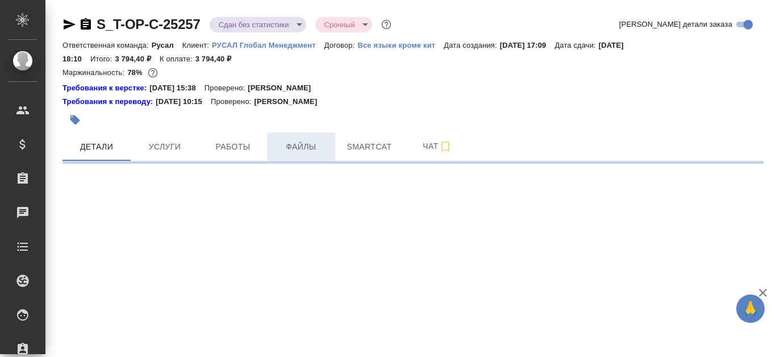
select select "RU"
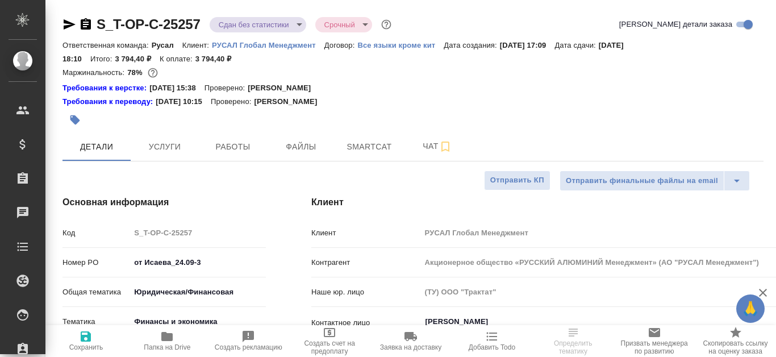
type textarea "x"
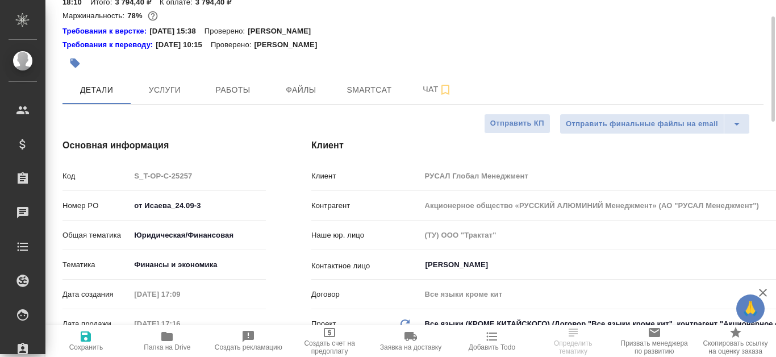
scroll to position [114, 0]
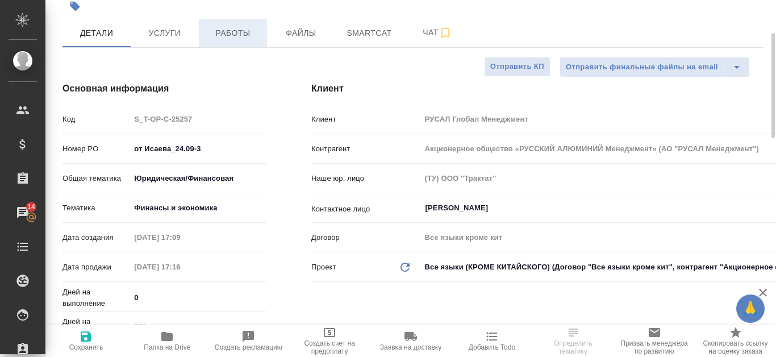
click at [229, 28] on span "Работы" at bounding box center [233, 33] width 55 height 14
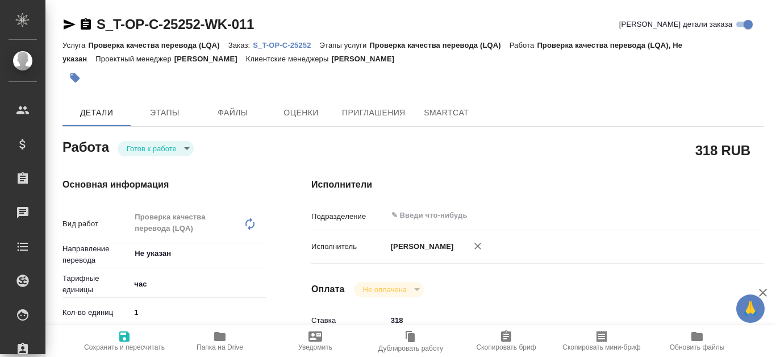
type textarea "x"
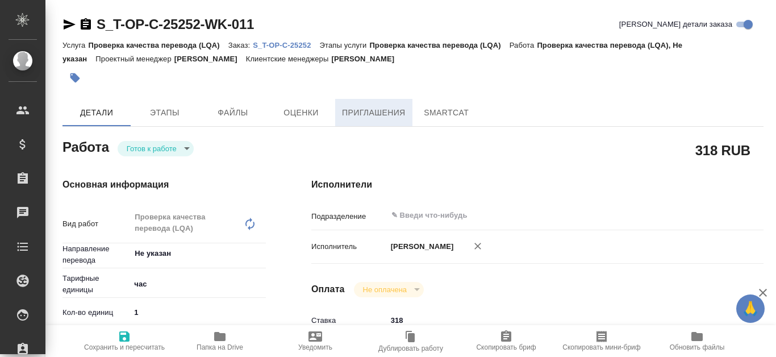
type textarea "x"
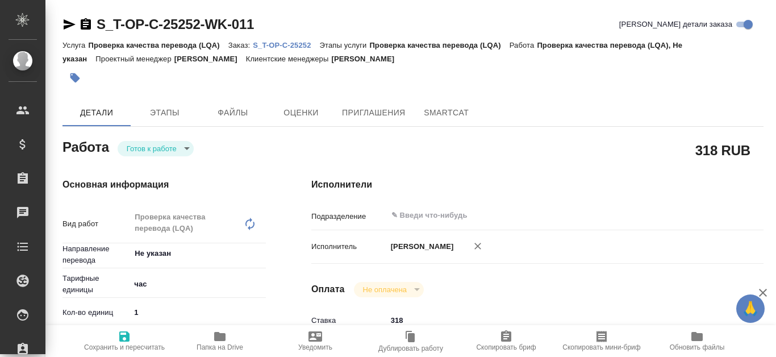
type textarea "x"
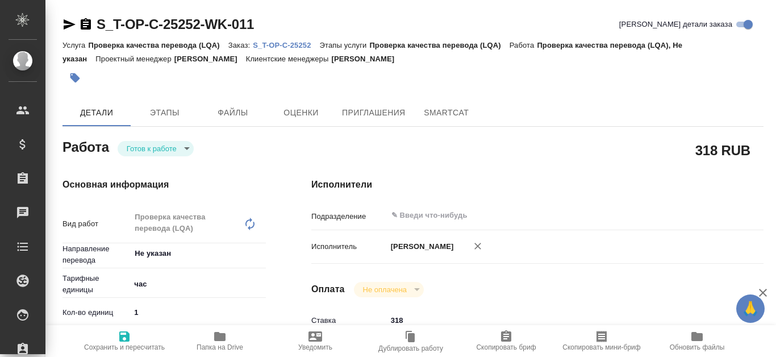
type textarea "x"
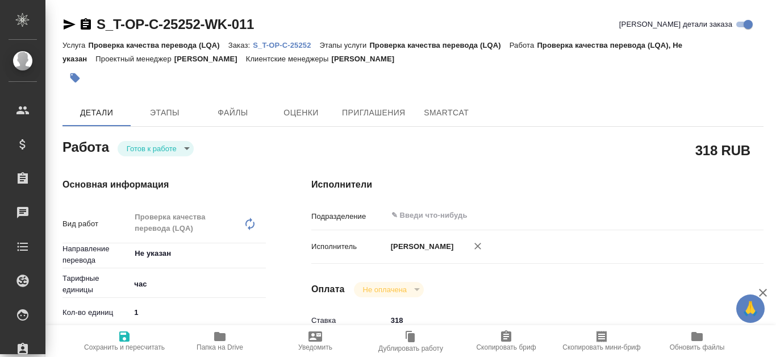
click at [300, 47] on p "S_T-OP-C-25252" at bounding box center [286, 45] width 66 height 9
type textarea "x"
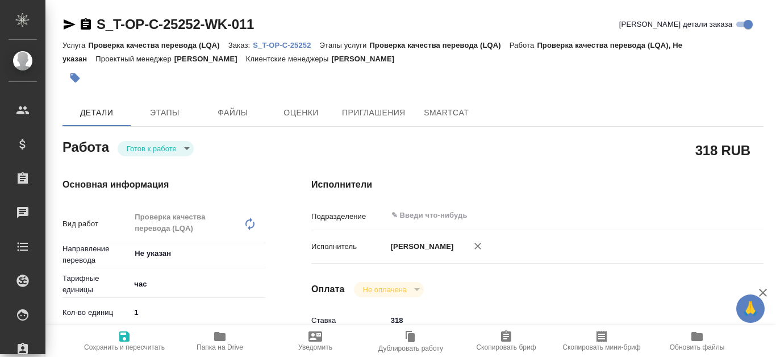
type textarea "x"
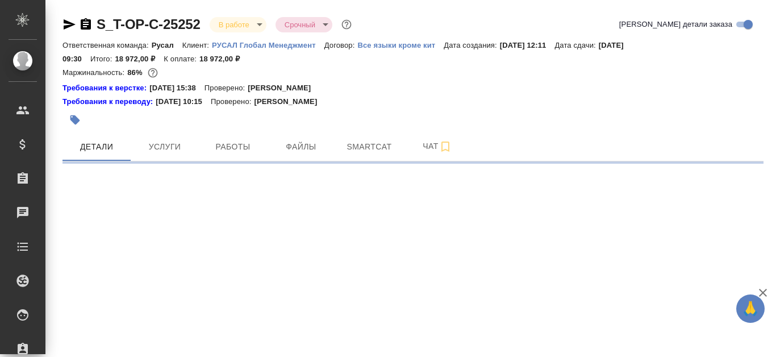
select select "RU"
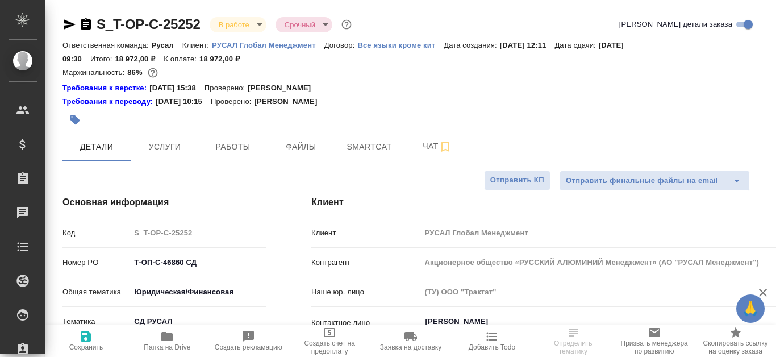
type textarea "x"
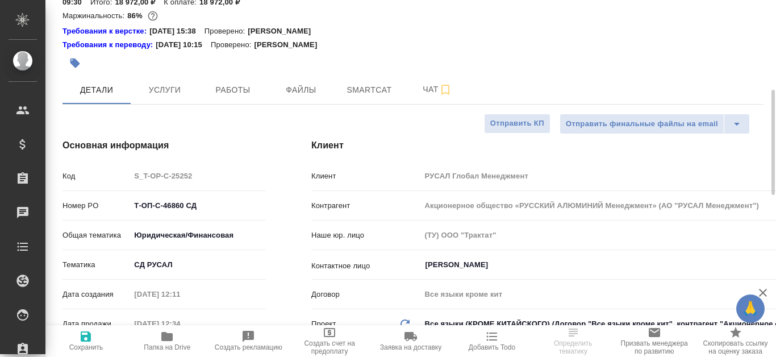
scroll to position [114, 0]
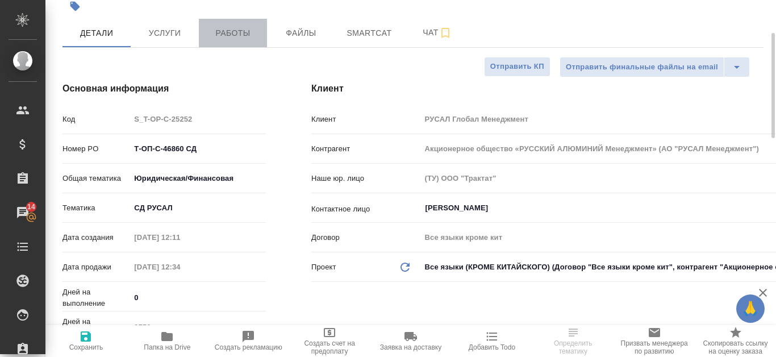
click at [236, 44] on button "Работы" at bounding box center [233, 33] width 68 height 28
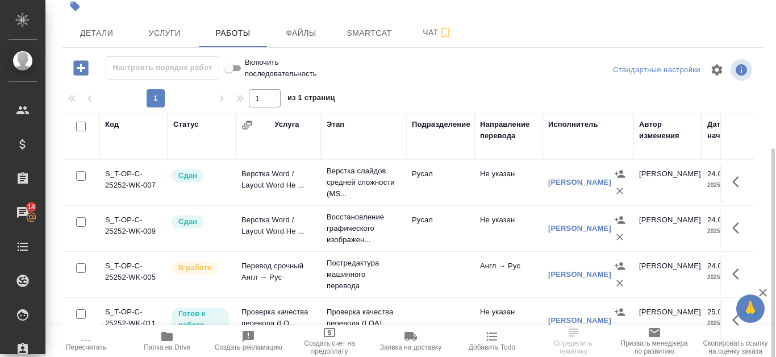
scroll to position [154, 0]
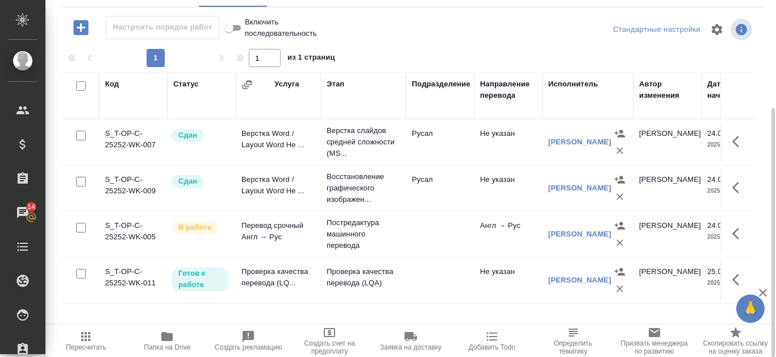
click at [738, 274] on icon "button" at bounding box center [735, 279] width 7 height 11
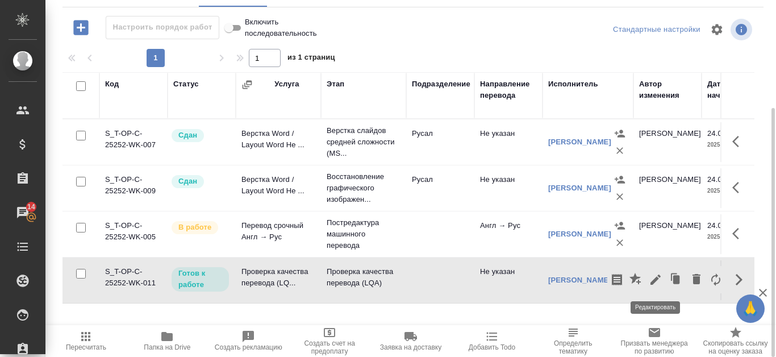
click at [658, 279] on icon "button" at bounding box center [656, 280] width 14 height 14
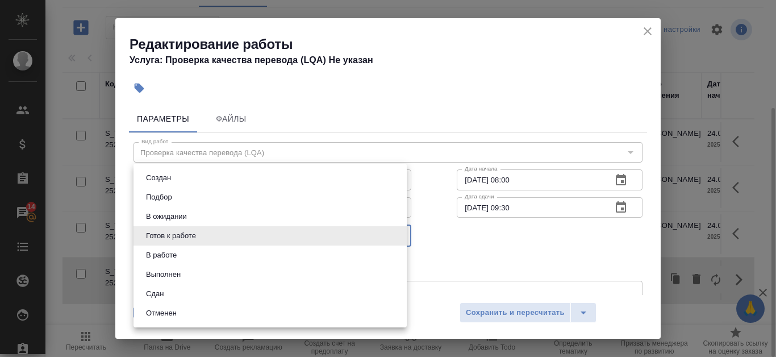
click at [392, 234] on body "🙏 .cls-1 fill:#fff; AWATERA Kanataeva Ekaterina Клиенты Спецификации Заказы 14 …" at bounding box center [388, 178] width 776 height 357
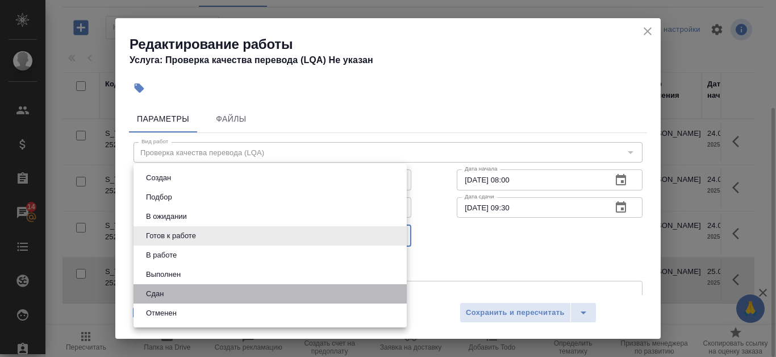
click at [232, 294] on li "Сдан" at bounding box center [269, 293] width 273 height 19
type input "closed"
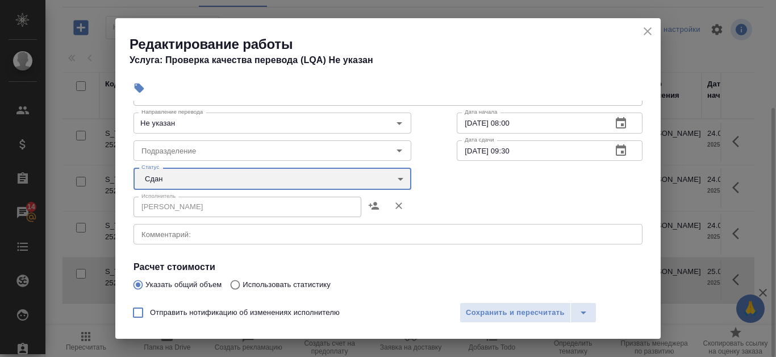
scroll to position [114, 0]
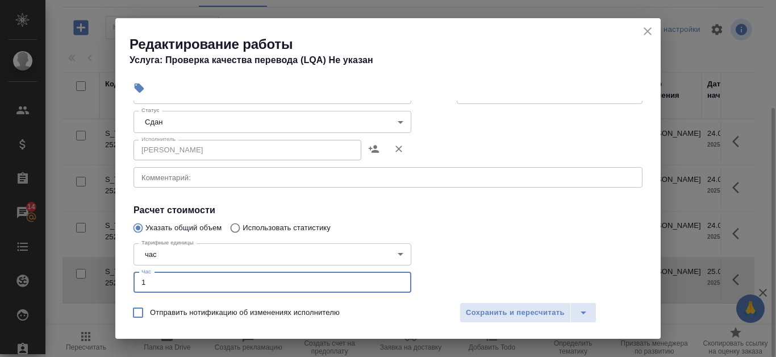
click at [344, 286] on input "1" at bounding box center [272, 282] width 278 height 20
type input "0.5"
click at [555, 316] on span "Сохранить и пересчитать" at bounding box center [515, 312] width 99 height 13
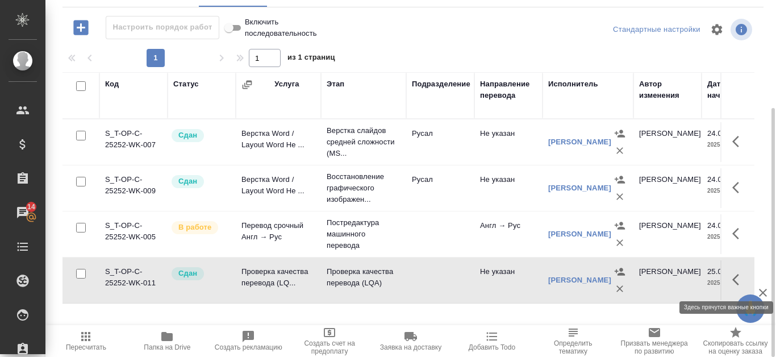
click at [733, 268] on button "button" at bounding box center [738, 279] width 27 height 27
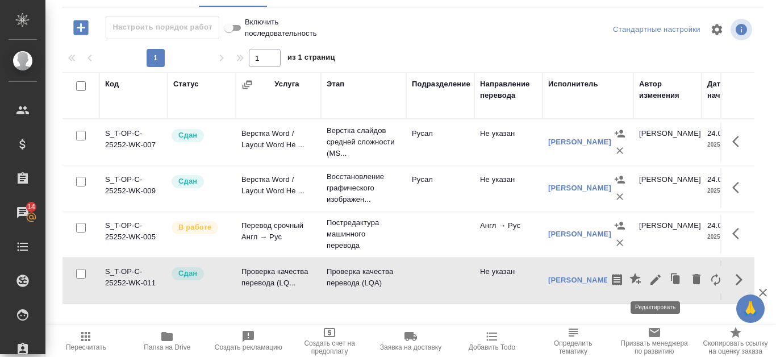
click at [650, 279] on icon "button" at bounding box center [656, 280] width 14 height 14
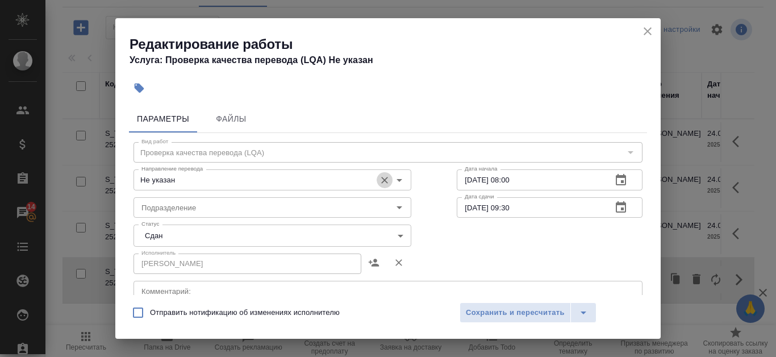
click at [381, 179] on icon "Очистить" at bounding box center [384, 180] width 7 height 7
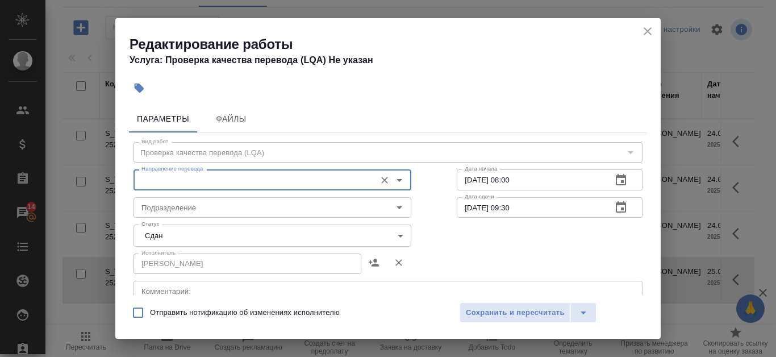
click at [396, 181] on icon "Open" at bounding box center [399, 180] width 6 height 3
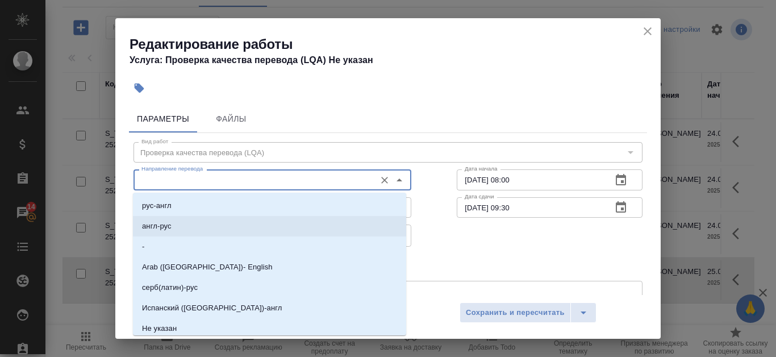
click at [261, 232] on li "англ-рус" at bounding box center [269, 226] width 273 height 20
type input "англ-рус"
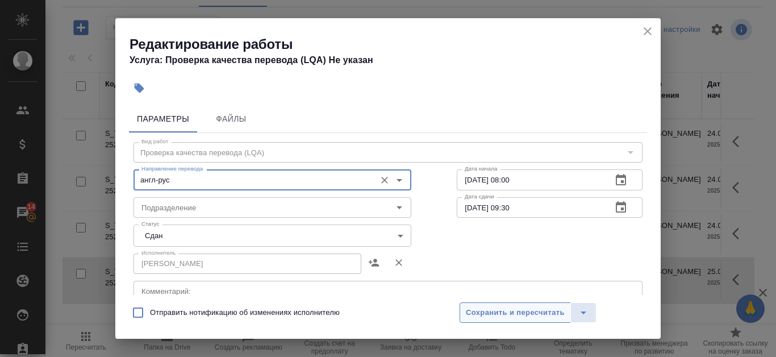
click at [542, 314] on span "Сохранить и пересчитать" at bounding box center [515, 312] width 99 height 13
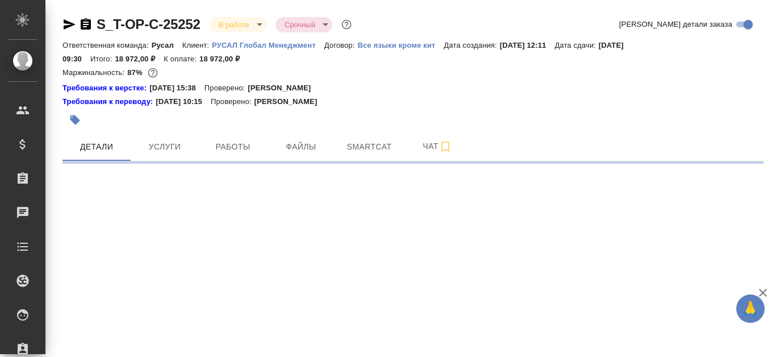
select select "RU"
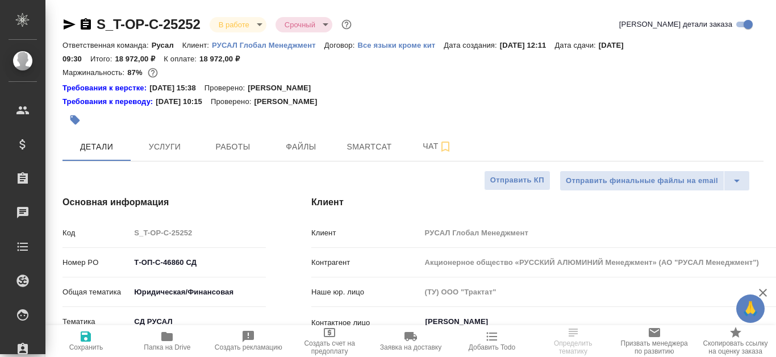
type textarea "x"
type input "Русал"
click at [382, 150] on span "Smartcat" at bounding box center [369, 147] width 55 height 14
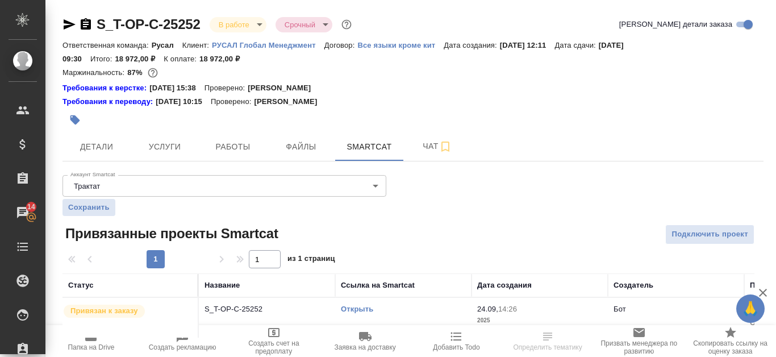
click at [354, 303] on td "Открыть" at bounding box center [403, 318] width 136 height 40
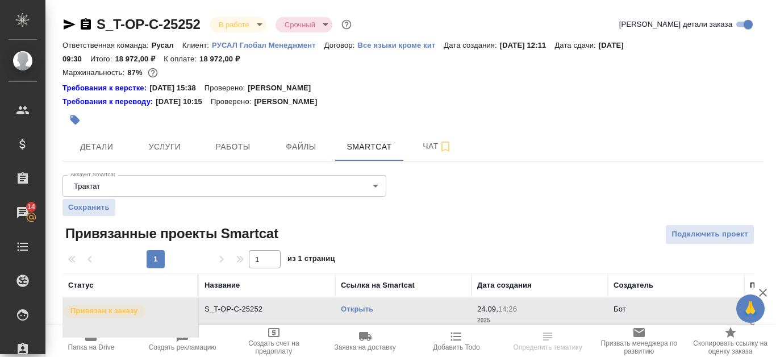
click at [348, 306] on link "Открыть" at bounding box center [357, 308] width 32 height 9
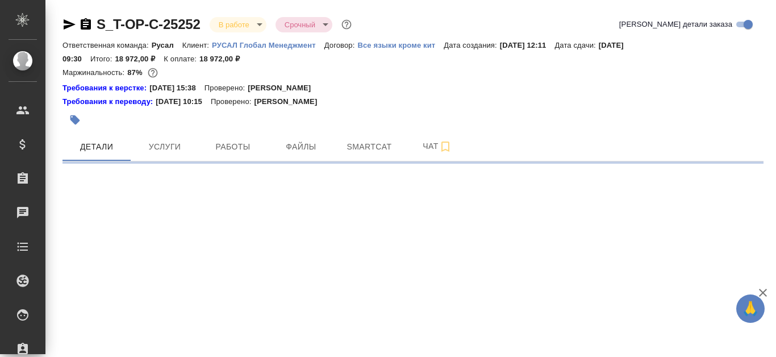
select select "RU"
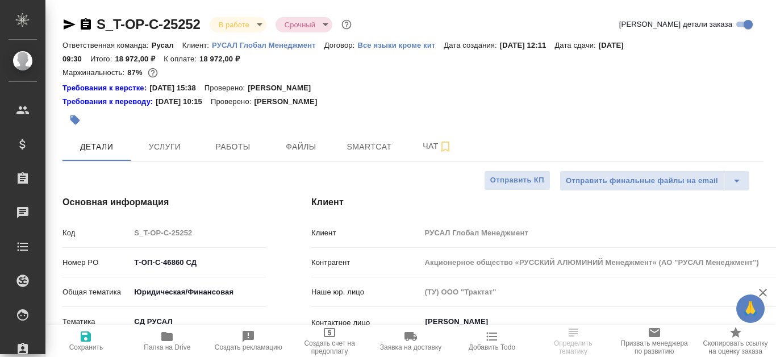
type textarea "x"
click at [378, 144] on span "Smartcat" at bounding box center [369, 147] width 55 height 14
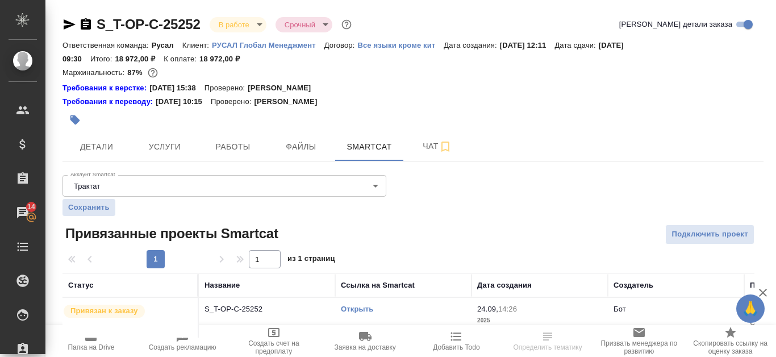
click at [358, 307] on link "Открыть" at bounding box center [357, 308] width 32 height 9
